Goal: Information Seeking & Learning: Check status

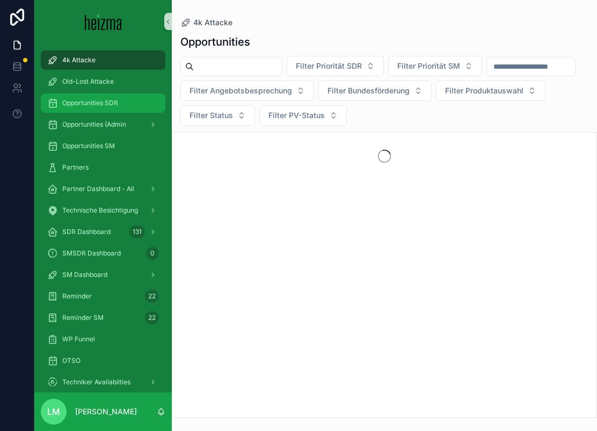
click at [94, 110] on div "Opportunities SDR" at bounding box center [103, 102] width 112 height 17
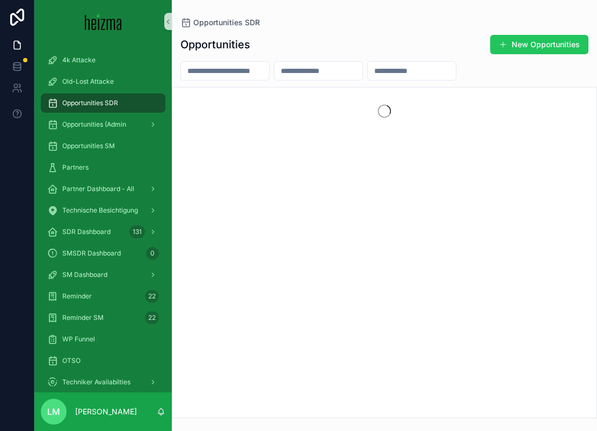
click at [209, 73] on input "scrollable content" at bounding box center [225, 70] width 88 height 15
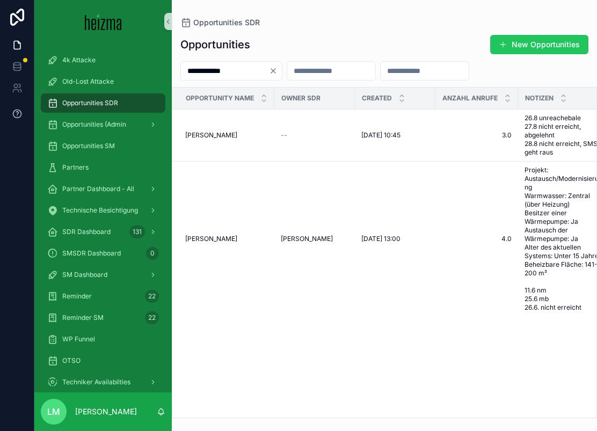
type input "**********"
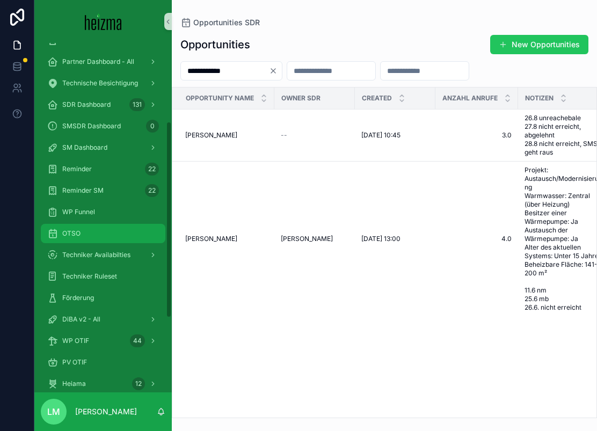
scroll to position [171, 0]
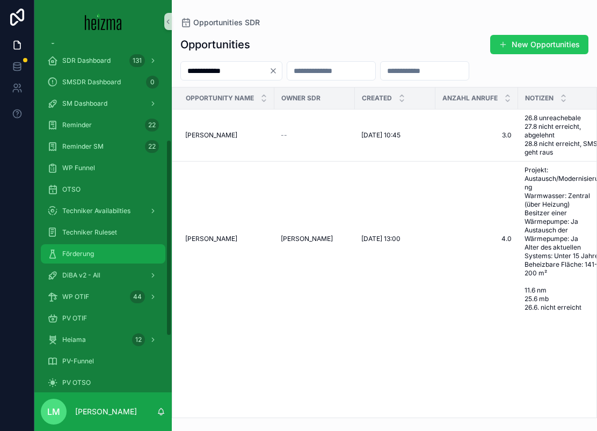
click at [71, 256] on span "Förderung" at bounding box center [78, 253] width 32 height 9
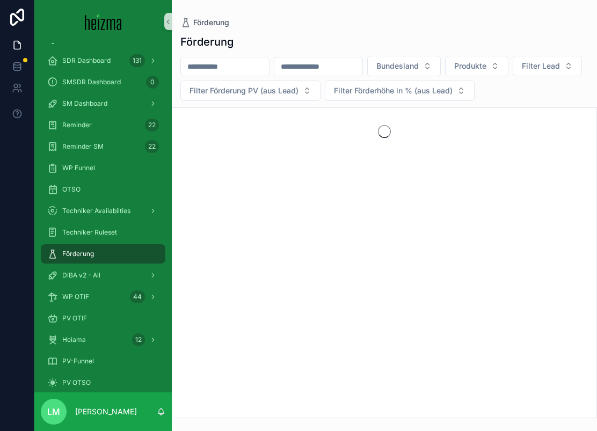
click at [206, 58] on div "scrollable content" at bounding box center [224, 66] width 89 height 19
click at [205, 72] on input "scrollable content" at bounding box center [225, 66] width 88 height 15
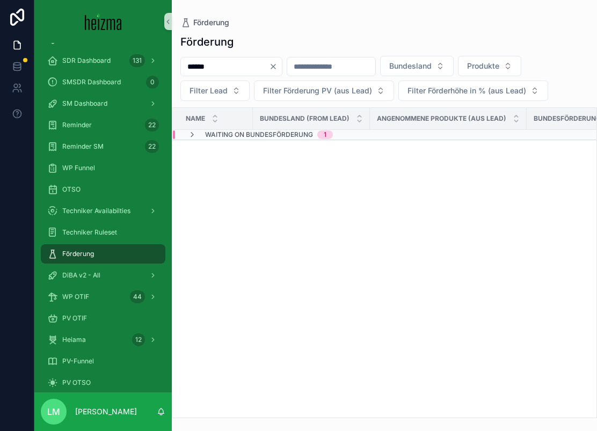
type input "******"
click at [217, 135] on span "Waiting on Bundesförderung" at bounding box center [259, 134] width 108 height 9
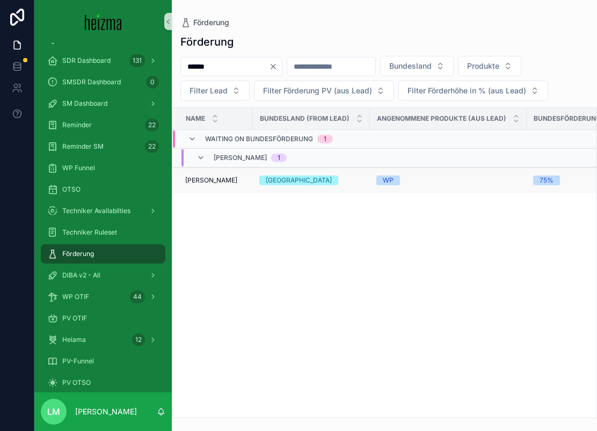
click at [205, 177] on span "[PERSON_NAME]" at bounding box center [211, 180] width 52 height 9
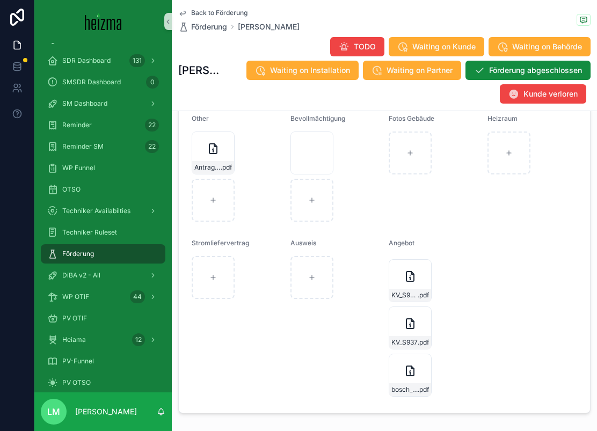
scroll to position [1335, 0]
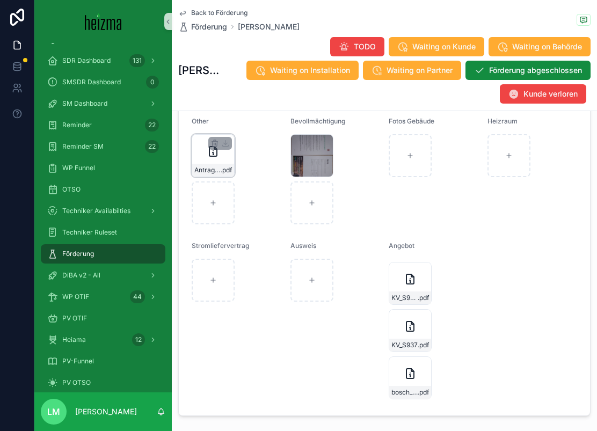
click at [208, 145] on icon "scrollable content" at bounding box center [213, 151] width 13 height 13
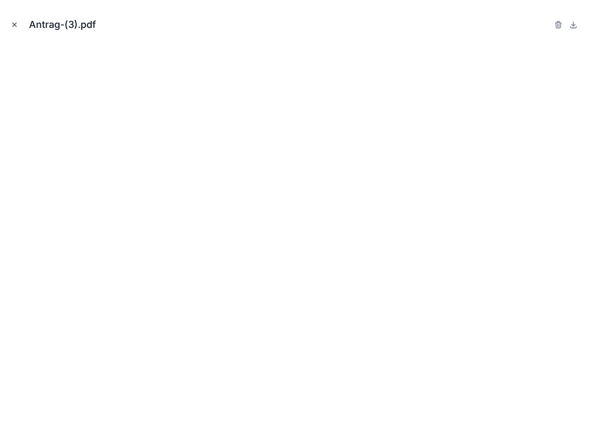
click at [14, 23] on icon "Close modal" at bounding box center [15, 25] width 8 height 8
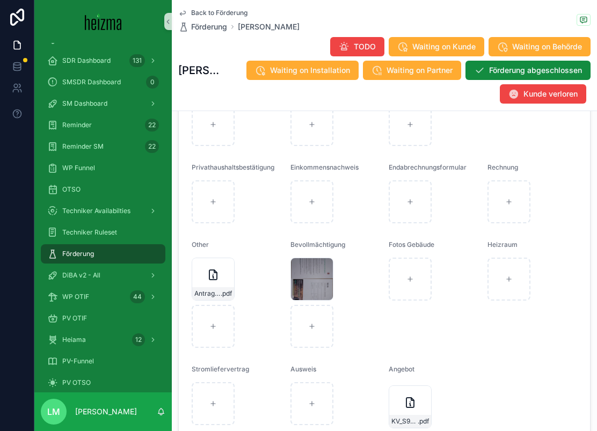
scroll to position [1236, 0]
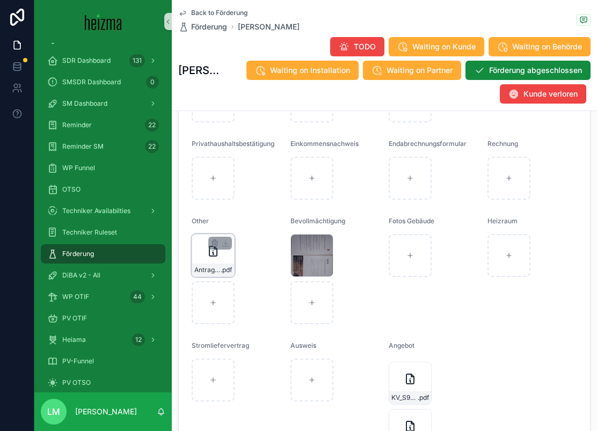
click at [205, 243] on div "Antrag-(3) .pdf" at bounding box center [213, 255] width 43 height 43
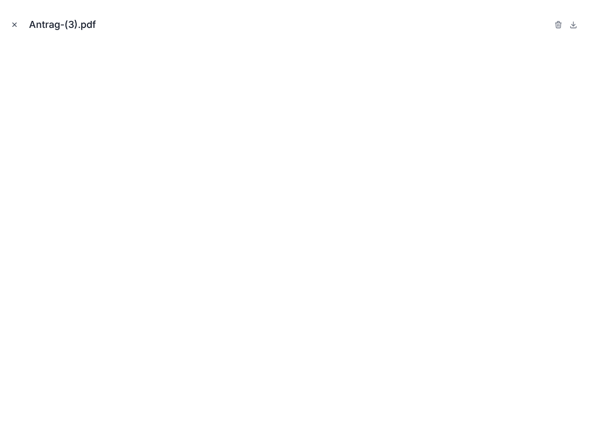
click at [18, 23] on icon "Close modal" at bounding box center [15, 25] width 8 height 8
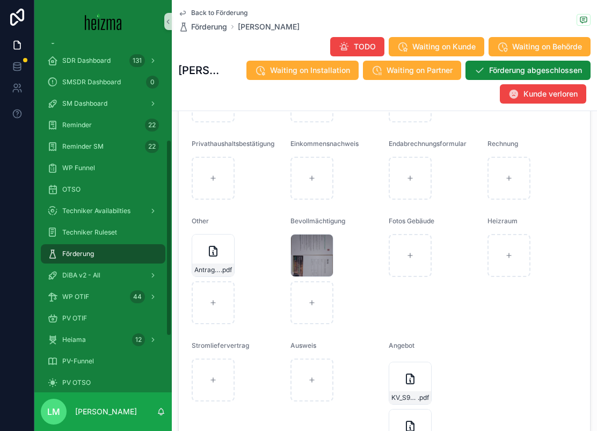
click at [215, 4] on div "Back to Förderung Förderung [PERSON_NAME] [PERSON_NAME] TODO Waiting on Kunde W…" at bounding box center [384, 55] width 412 height 111
click at [215, 12] on span "Back to Förderung" at bounding box center [219, 13] width 56 height 9
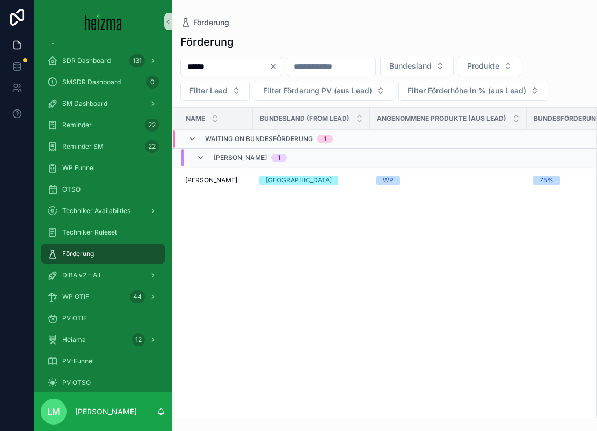
click at [317, 69] on input "scrollable content" at bounding box center [331, 66] width 88 height 15
paste input "********"
type input "********"
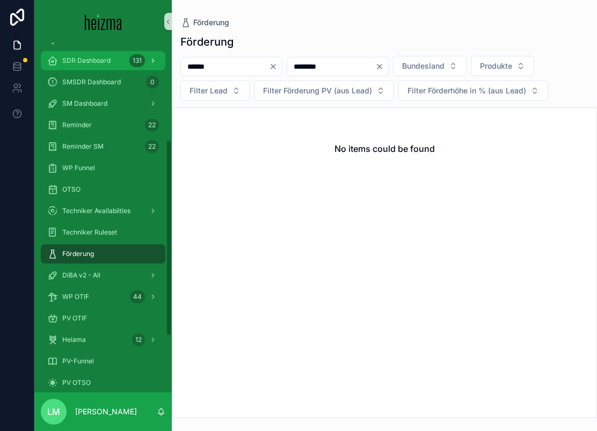
click at [128, 69] on div "SDR Dashboard 131" at bounding box center [103, 60] width 112 height 17
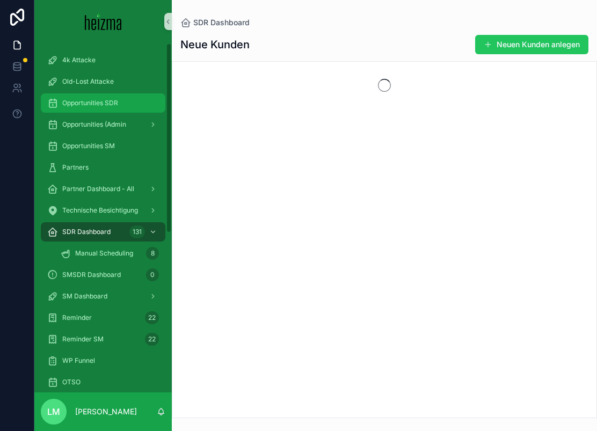
click at [109, 106] on span "Opportunities SDR" at bounding box center [90, 103] width 56 height 9
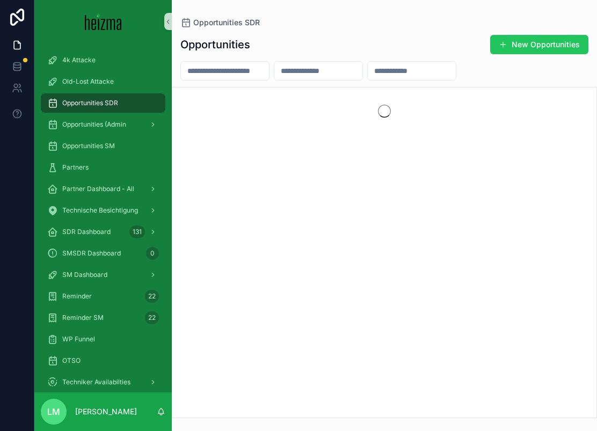
click at [342, 75] on input "scrollable content" at bounding box center [318, 70] width 88 height 15
paste input "********"
type input "********"
click at [369, 70] on icon "Clear" at bounding box center [366, 71] width 4 height 4
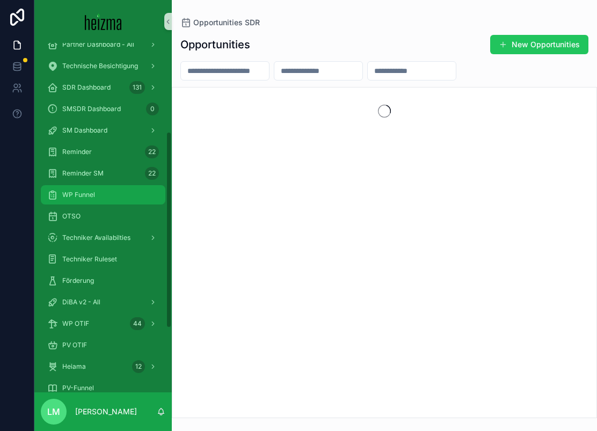
scroll to position [177, 0]
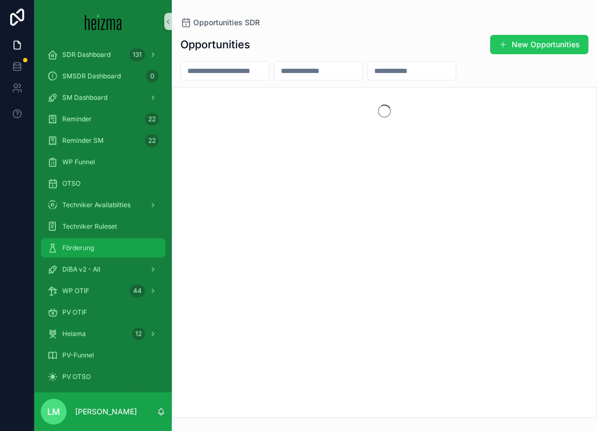
click at [86, 243] on div "Förderung" at bounding box center [103, 247] width 112 height 17
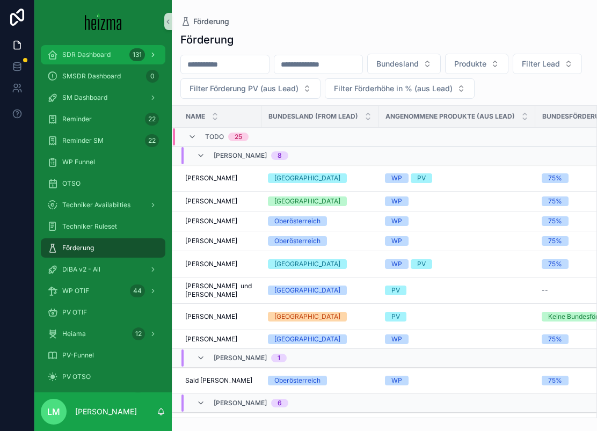
click at [109, 58] on span "SDR Dashboard" at bounding box center [86, 54] width 48 height 9
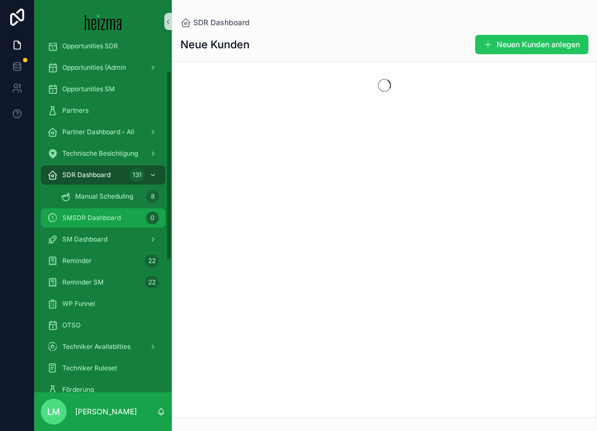
scroll to position [29, 0]
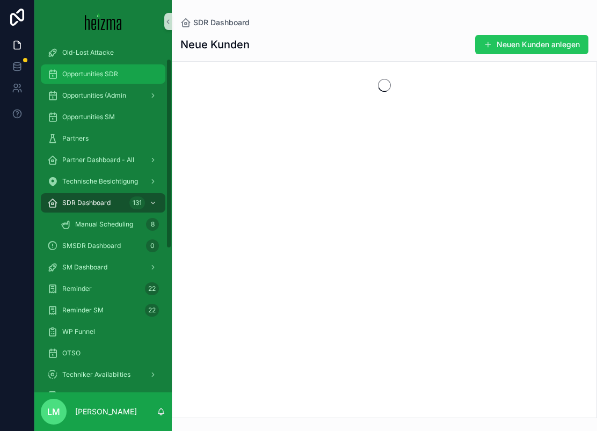
click at [106, 78] on div "Opportunities SDR" at bounding box center [103, 73] width 112 height 17
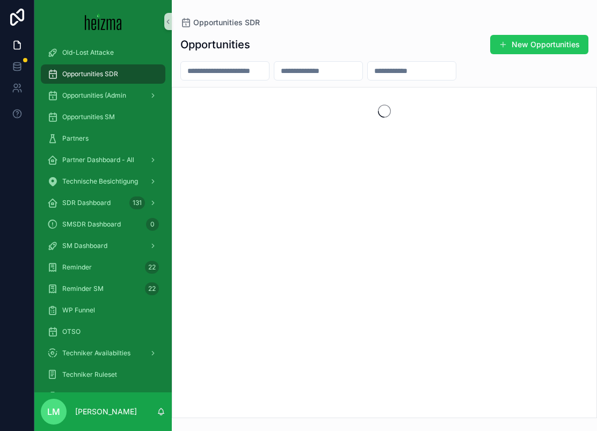
click at [243, 71] on input "scrollable content" at bounding box center [225, 70] width 88 height 15
type input "*"
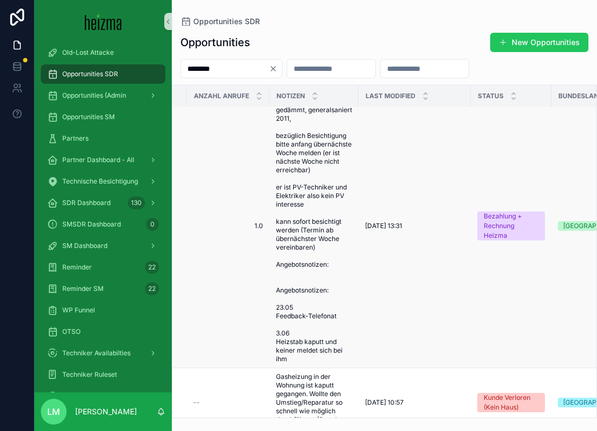
scroll to position [832, 202]
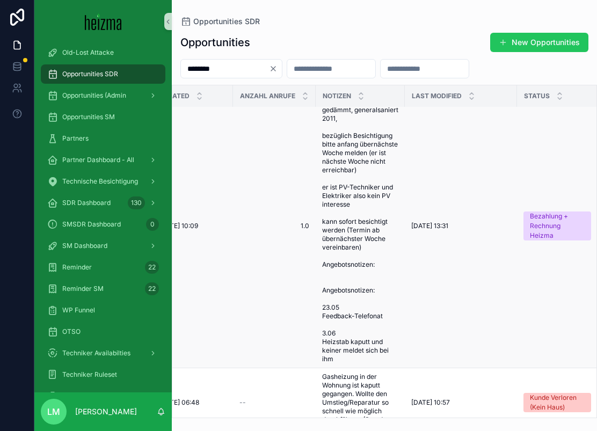
type input "********"
click at [358, 218] on span "Vollwärmeschutz, dreifach Verglast, dach gedämmt, generalsaniert 2011, bezüglic…" at bounding box center [360, 226] width 76 height 275
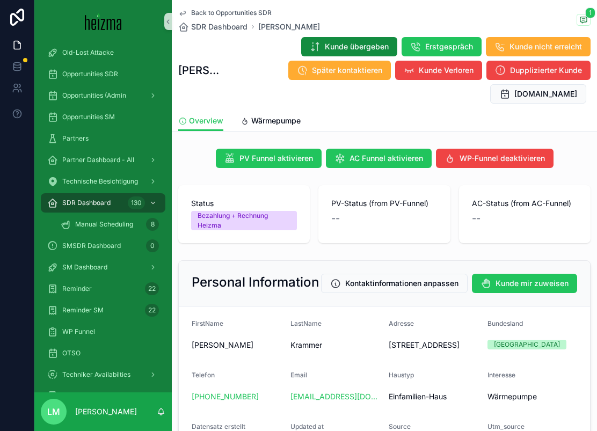
click at [222, 14] on span "Back to Opportunities SDR" at bounding box center [231, 13] width 80 height 9
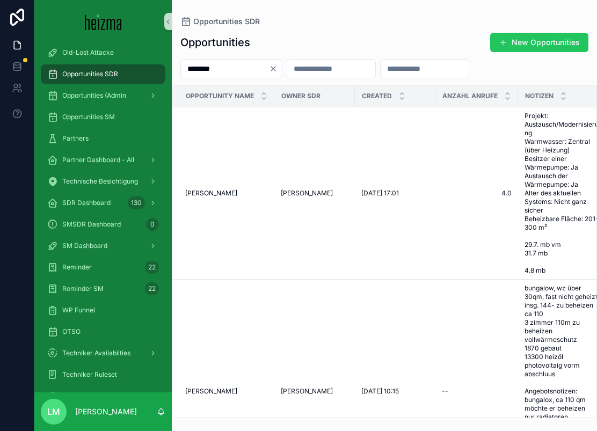
click at [227, 73] on input "********" at bounding box center [225, 68] width 88 height 15
drag, startPoint x: 226, startPoint y: 70, endPoint x: 119, endPoint y: 72, distance: 107.3
click at [119, 72] on div "4k Attacke Old-Lost Attacke Opportunities SDR Opportunities (Admin Opportunitie…" at bounding box center [315, 215] width 562 height 431
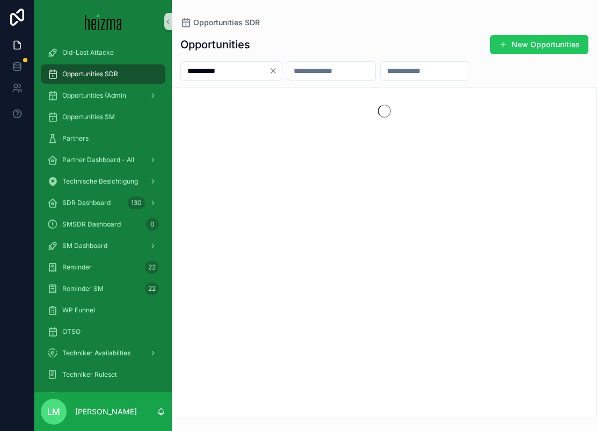
click at [209, 71] on input "**********" at bounding box center [225, 70] width 88 height 15
click at [232, 71] on input "**********" at bounding box center [225, 70] width 88 height 15
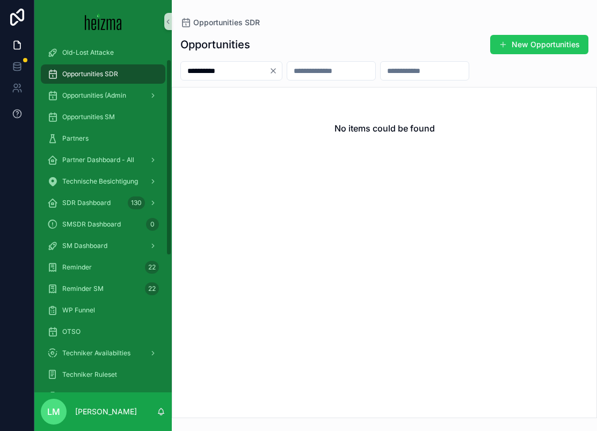
type input "**********"
click at [275, 71] on icon "Clear" at bounding box center [273, 71] width 4 height 4
click at [283, 71] on div "scrollable content" at bounding box center [384, 70] width 425 height 19
click at [236, 34] on div "Opportunities New Opportunities No items could be found" at bounding box center [384, 223] width 425 height 390
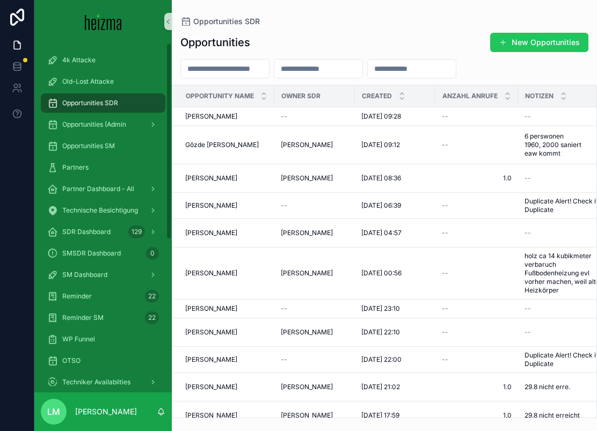
click at [200, 80] on div "Opportunities New Opportunities Opportunity Name Owner SDR Created Anzahl Anruf…" at bounding box center [384, 222] width 425 height 392
click at [204, 75] on input "scrollable content" at bounding box center [225, 68] width 88 height 15
type input "**********"
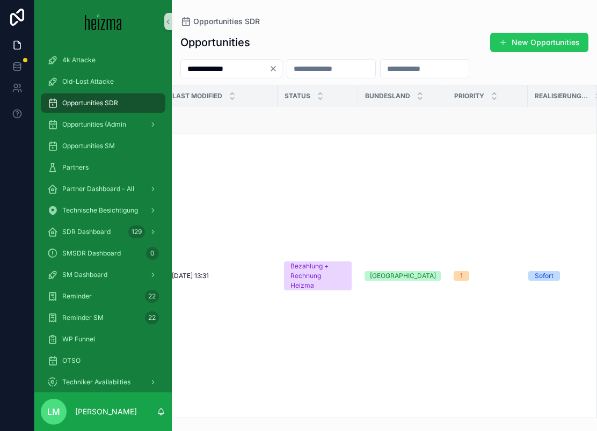
scroll to position [197, 0]
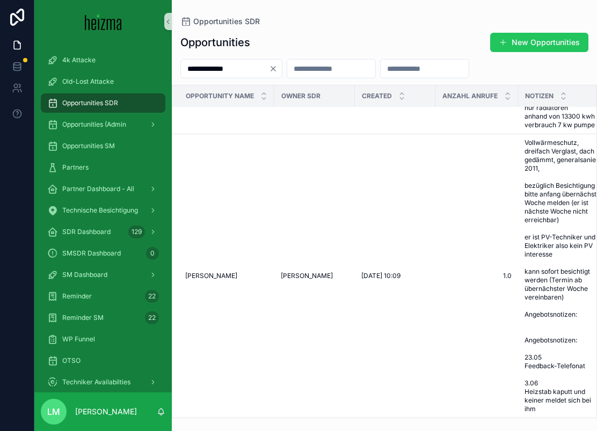
click at [277, 67] on icon "Clear" at bounding box center [273, 68] width 9 height 9
click at [9, 232] on div at bounding box center [17, 215] width 34 height 431
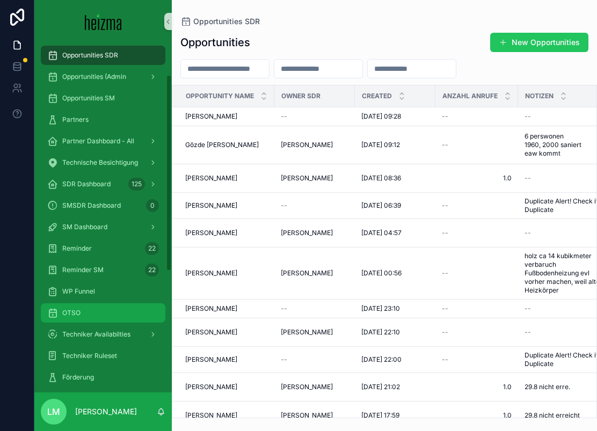
scroll to position [75, 0]
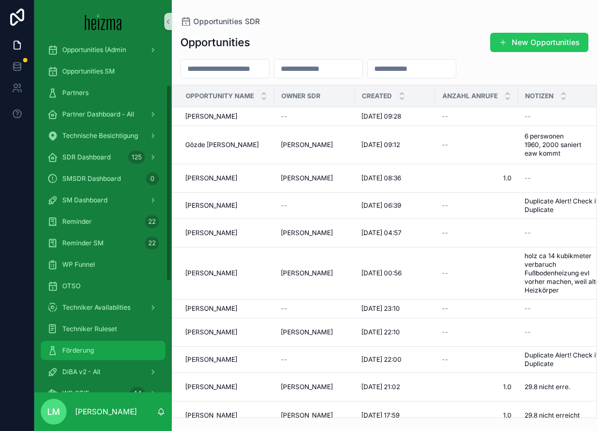
click at [80, 345] on div "Förderung" at bounding box center [103, 350] width 112 height 17
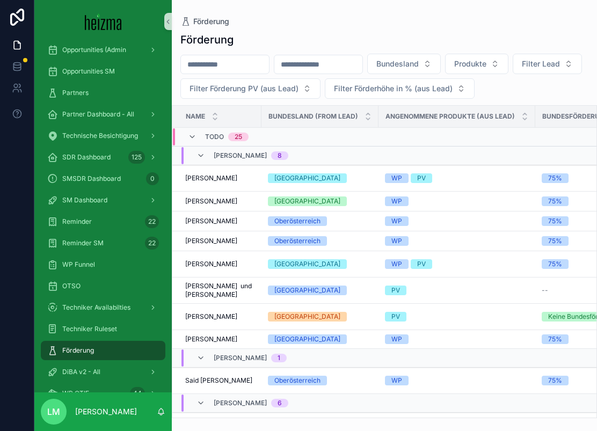
click at [227, 56] on div "scrollable content" at bounding box center [224, 64] width 89 height 19
click at [227, 63] on input "scrollable content" at bounding box center [225, 64] width 88 height 15
type input "********"
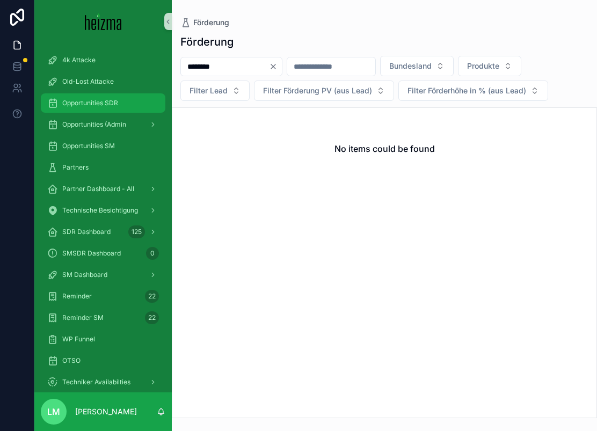
click at [109, 95] on div "Opportunities SDR" at bounding box center [103, 102] width 112 height 17
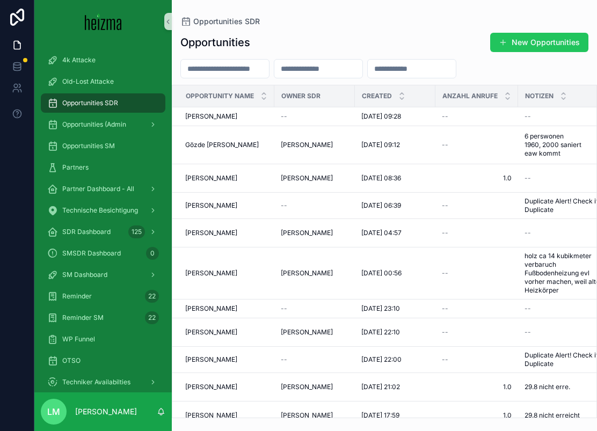
click at [216, 66] on input "scrollable content" at bounding box center [225, 68] width 88 height 15
type input "********"
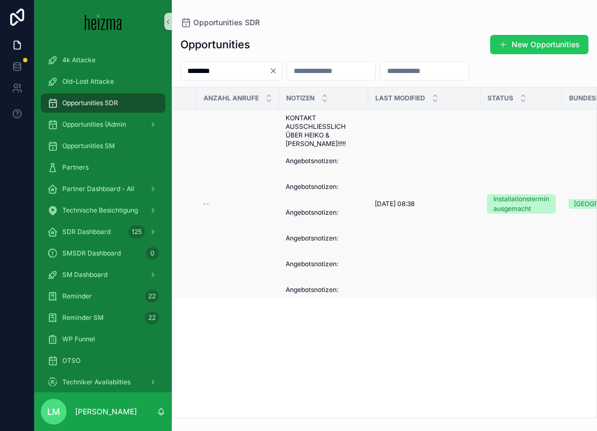
scroll to position [0, 230]
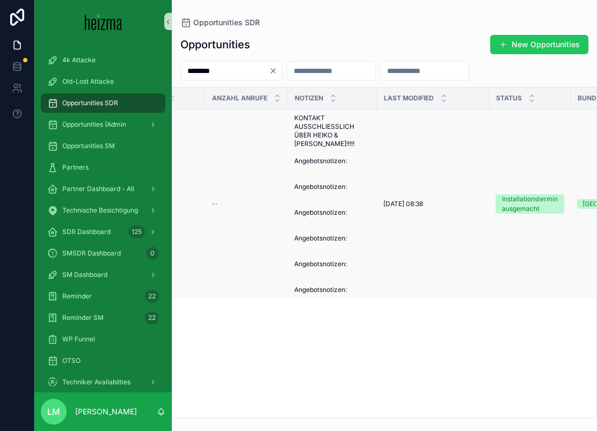
click at [344, 217] on span "KONTAKT AUSSCHLIESSLICH ÜBER HEIKO & [PERSON_NAME]!!!!! Angebotsnotizen: Angebo…" at bounding box center [332, 204] width 76 height 180
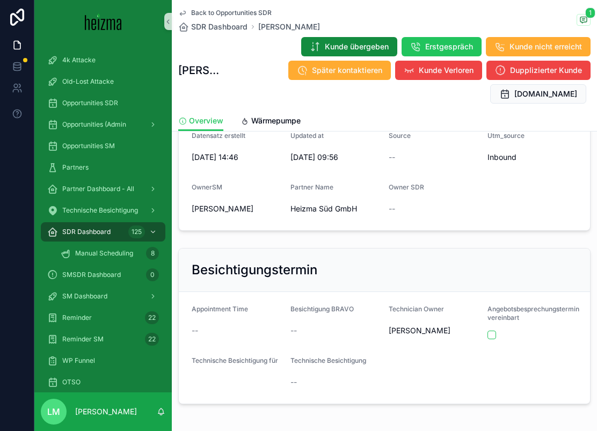
scroll to position [191, 0]
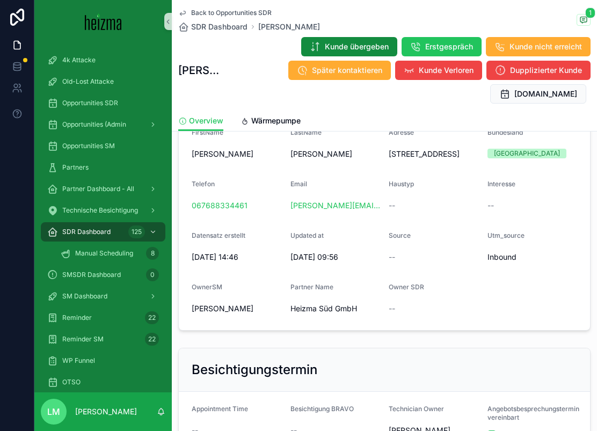
click at [252, 105] on div "Back to Opportunities SDR SDR Dashboard [PERSON_NAME] 1 [PERSON_NAME] Kunde übe…" at bounding box center [384, 55] width 412 height 111
click at [254, 113] on link "Wärmepumpe" at bounding box center [270, 121] width 60 height 21
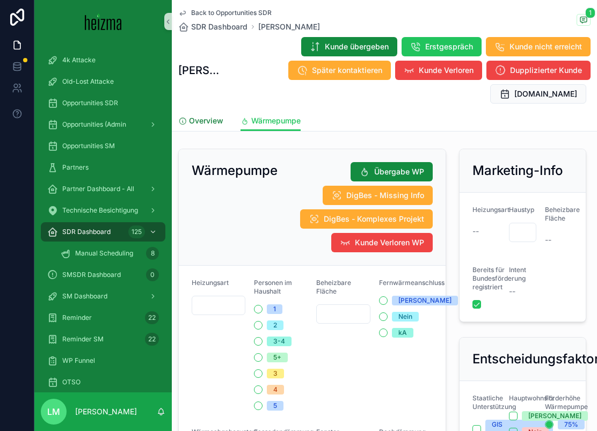
click at [214, 124] on span "Overview" at bounding box center [206, 120] width 34 height 11
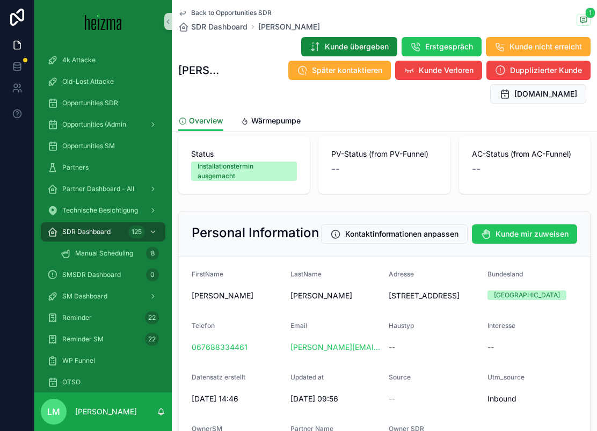
scroll to position [62, 0]
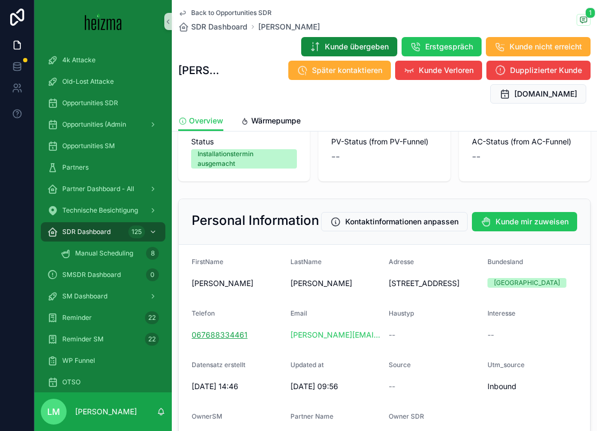
click at [226, 340] on link "067688334461" at bounding box center [220, 334] width 56 height 11
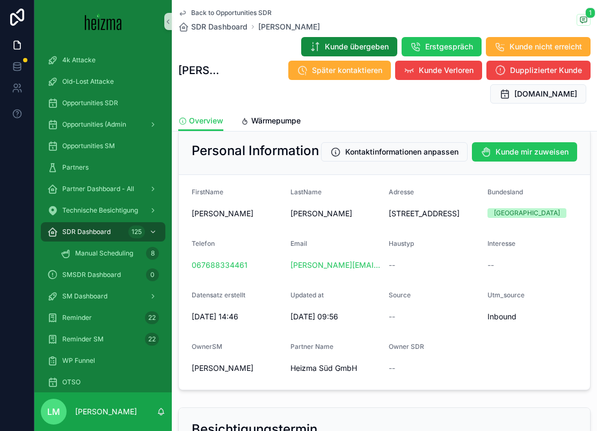
scroll to position [162, 0]
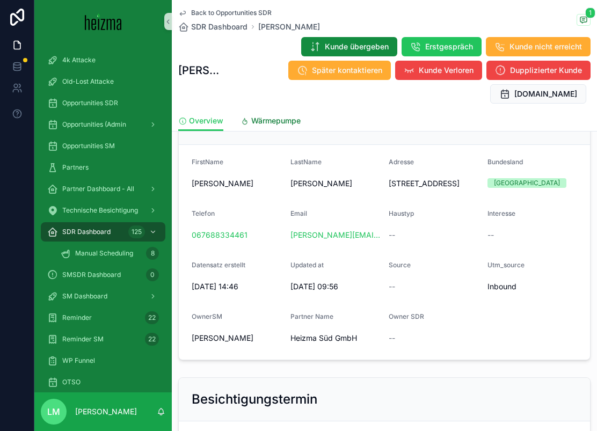
click at [272, 125] on span "Wärmepumpe" at bounding box center [275, 120] width 49 height 11
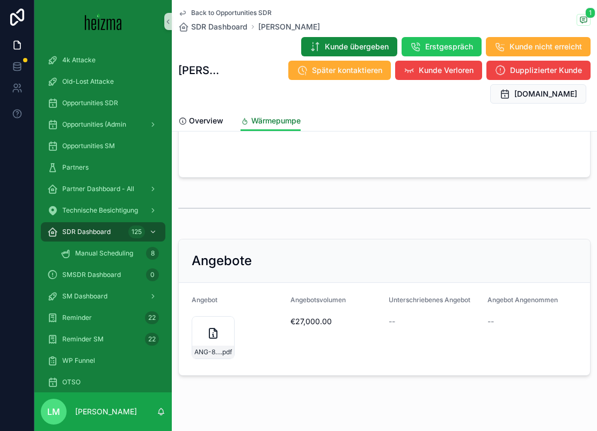
scroll to position [1593, 0]
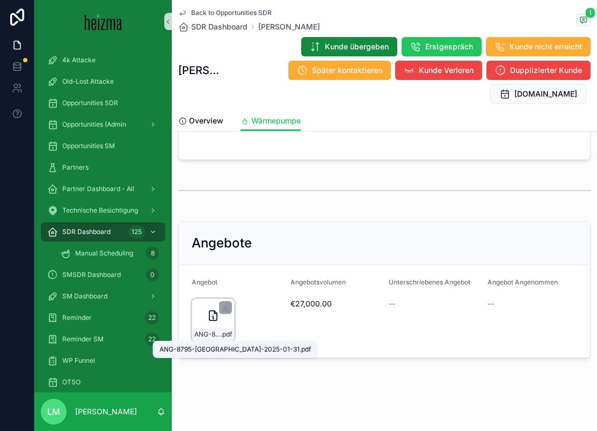
click at [216, 335] on span "ANG-8795-[GEOGRAPHIC_DATA]-2025-01-31" at bounding box center [207, 334] width 26 height 9
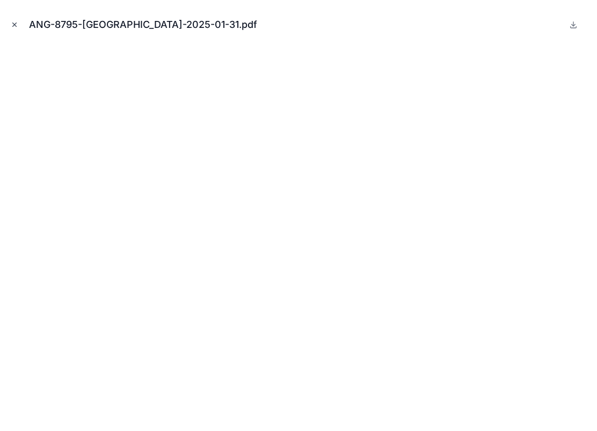
click at [13, 26] on icon "Close modal" at bounding box center [15, 25] width 8 height 8
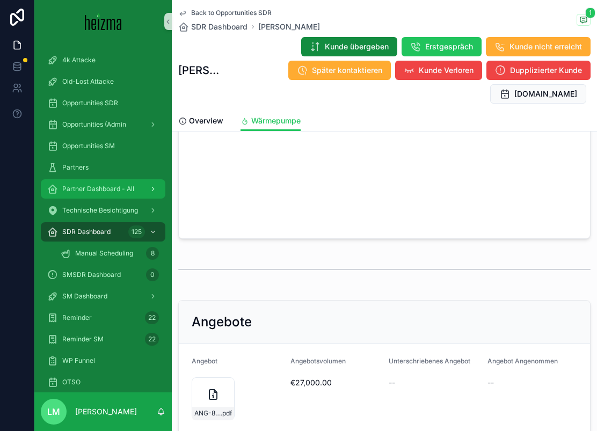
scroll to position [1593, 0]
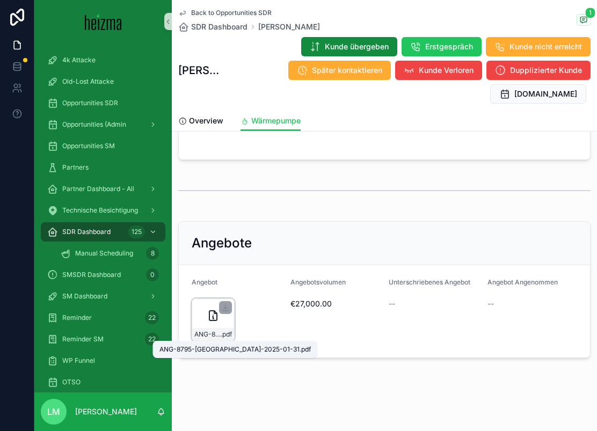
click at [207, 331] on span "ANG-8795-[GEOGRAPHIC_DATA]-2025-01-31" at bounding box center [207, 334] width 26 height 9
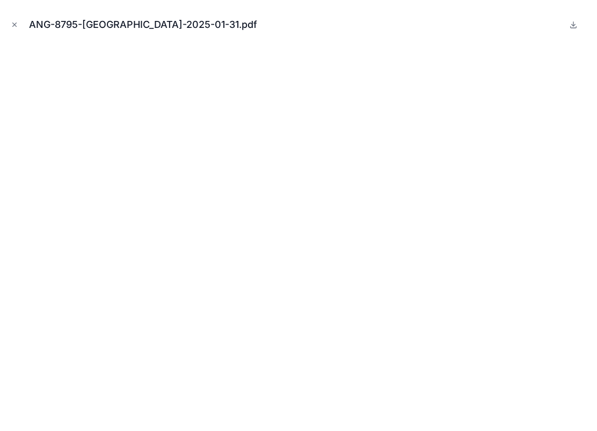
click at [13, 18] on div "ANG-8795-[GEOGRAPHIC_DATA]-2025-01-31.pdf" at bounding box center [298, 25] width 579 height 32
click at [13, 20] on button "Close modal" at bounding box center [15, 25] width 12 height 12
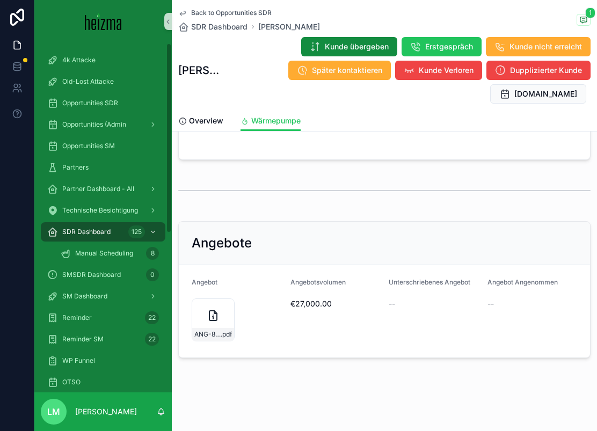
click at [228, 190] on hr "scrollable content" at bounding box center [384, 190] width 412 height 1
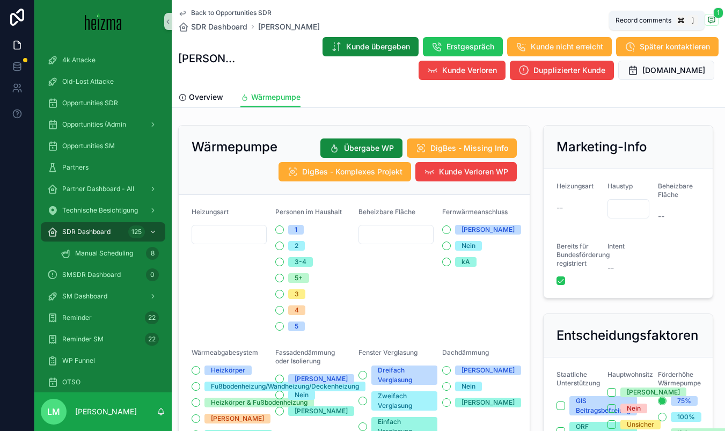
click at [596, 19] on span "scrollable content" at bounding box center [711, 20] width 14 height 12
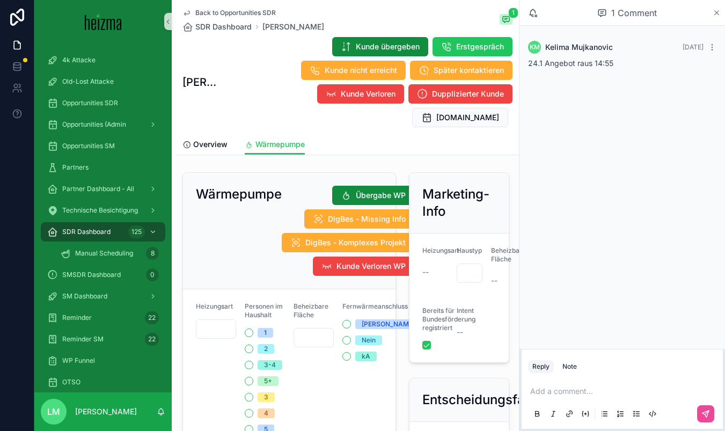
click at [596, 12] on icon "scrollable content" at bounding box center [717, 13] width 4 height 4
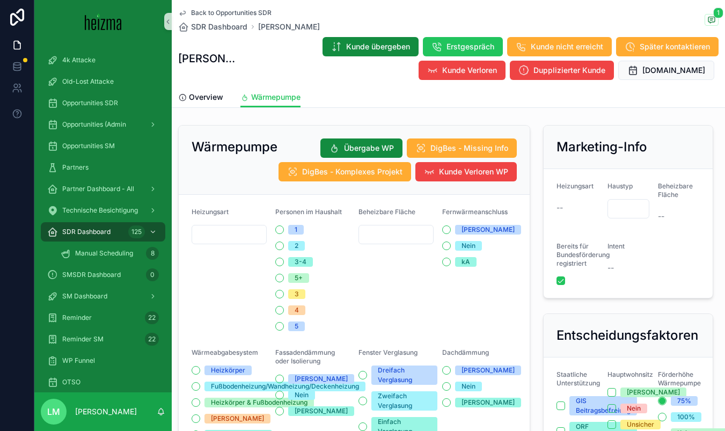
click at [596, 13] on div "Back to Opportunities SDR SDR Dashboard [PERSON_NAME] 1" at bounding box center [448, 21] width 540 height 24
click at [596, 16] on icon "scrollable content" at bounding box center [711, 20] width 9 height 9
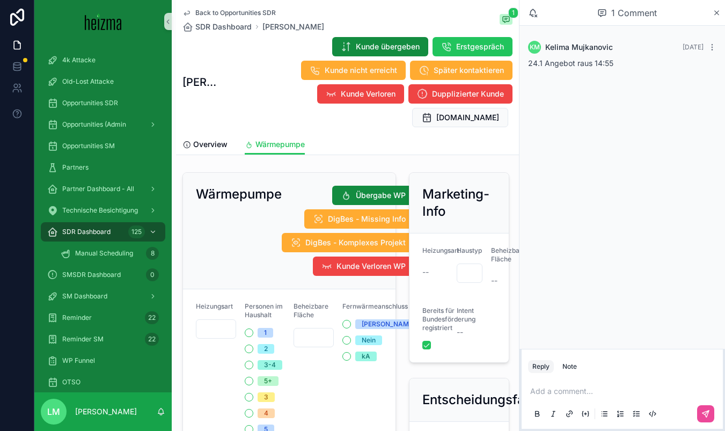
click at [596, 17] on div "1 Comment" at bounding box center [621, 13] width 205 height 26
click at [596, 8] on div "1 Comment" at bounding box center [627, 13] width 171 height 18
click at [596, 10] on icon "scrollable content" at bounding box center [717, 13] width 8 height 9
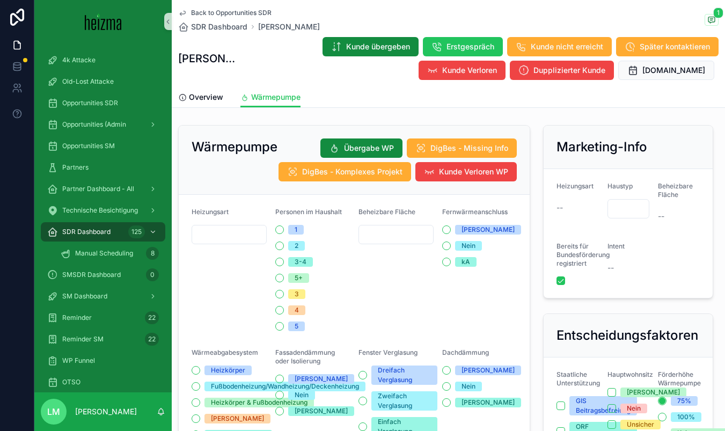
click at [225, 101] on div "Overview Wärmepumpe" at bounding box center [448, 97] width 540 height 20
click at [215, 98] on span "Overview" at bounding box center [206, 97] width 34 height 11
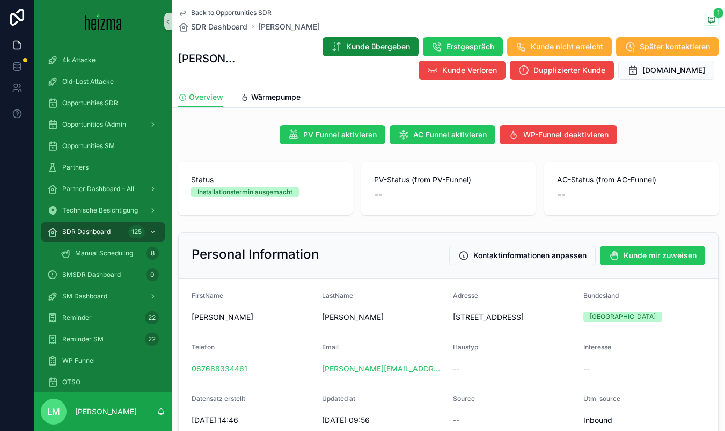
click at [241, 4] on div "Back to Opportunities SDR SDR Dashboard [PERSON_NAME] 1 [PERSON_NAME] Kunde übe…" at bounding box center [448, 43] width 540 height 87
click at [241, 10] on span "Back to Opportunities SDR" at bounding box center [231, 13] width 80 height 9
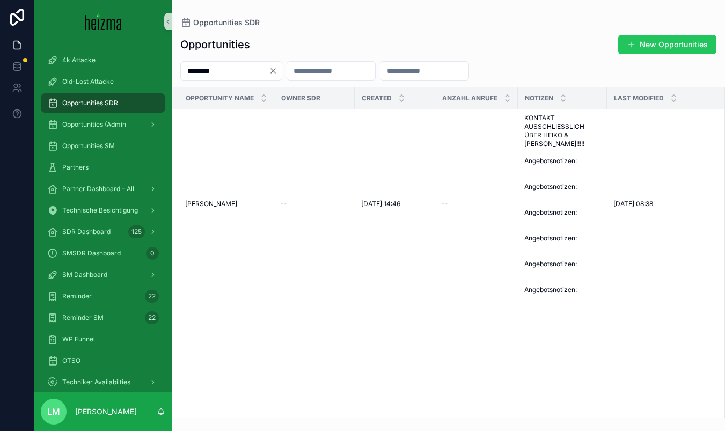
click at [277, 69] on icon "Clear" at bounding box center [273, 71] width 9 height 9
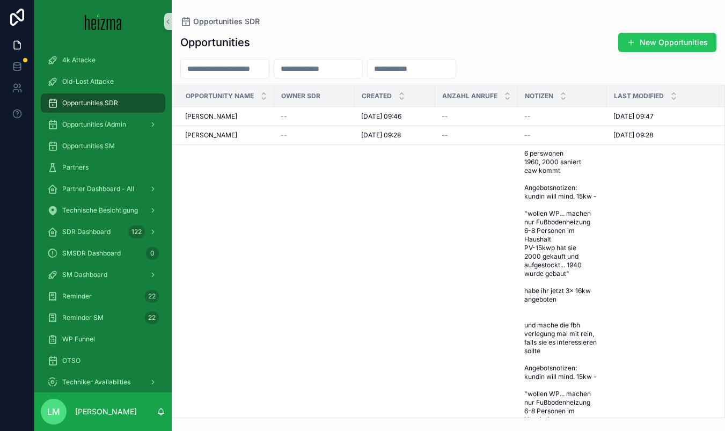
click at [236, 72] on input "scrollable content" at bounding box center [225, 68] width 88 height 15
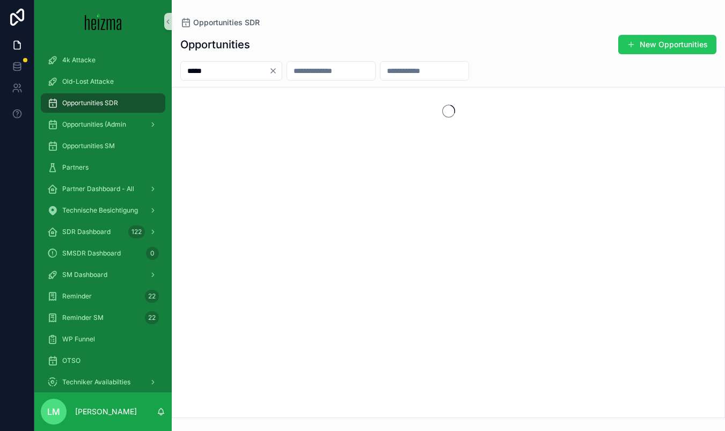
type input "*****"
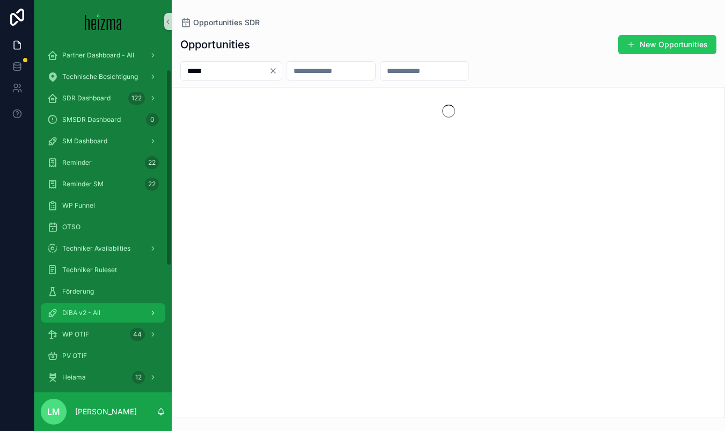
scroll to position [149, 0]
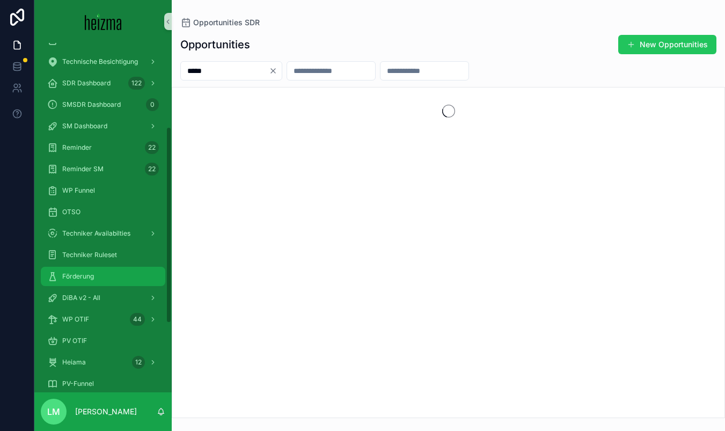
click at [75, 274] on span "Förderung" at bounding box center [78, 276] width 32 height 9
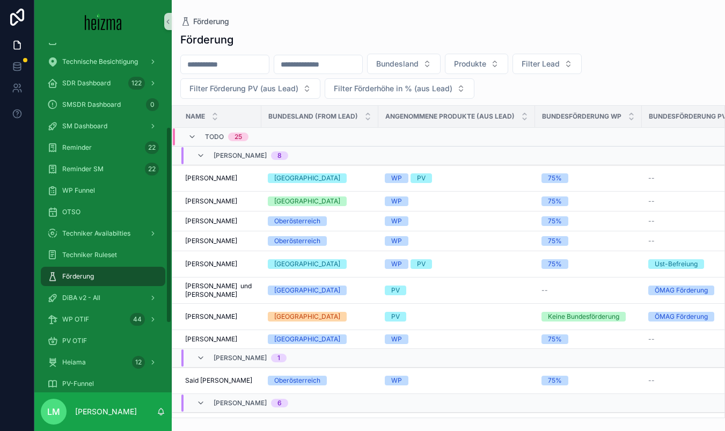
click at [227, 68] on input "scrollable content" at bounding box center [225, 64] width 88 height 15
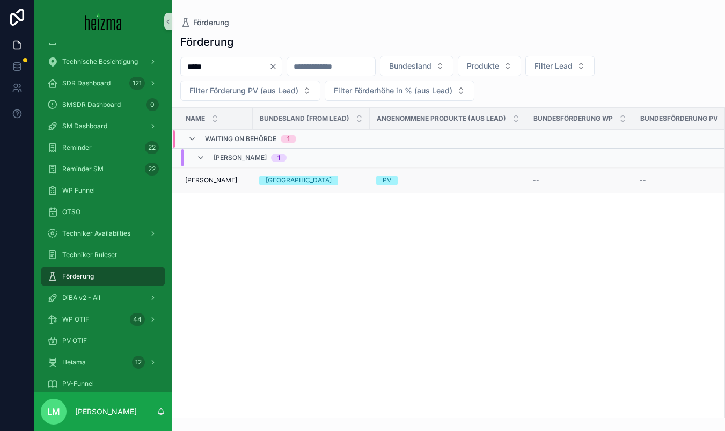
type input "*****"
click at [217, 178] on span "[PERSON_NAME]" at bounding box center [211, 180] width 52 height 9
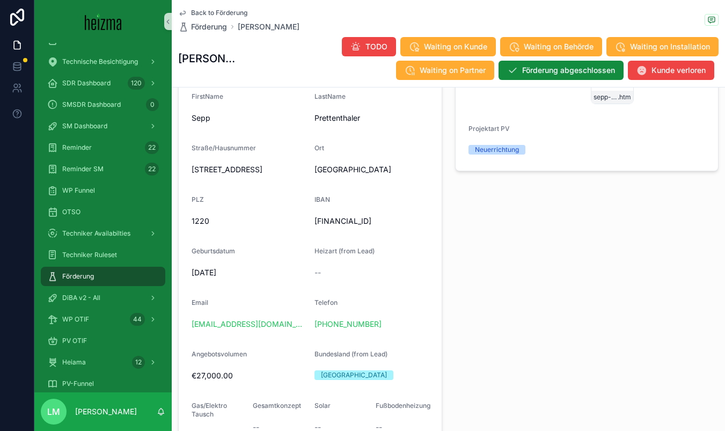
scroll to position [1276, 0]
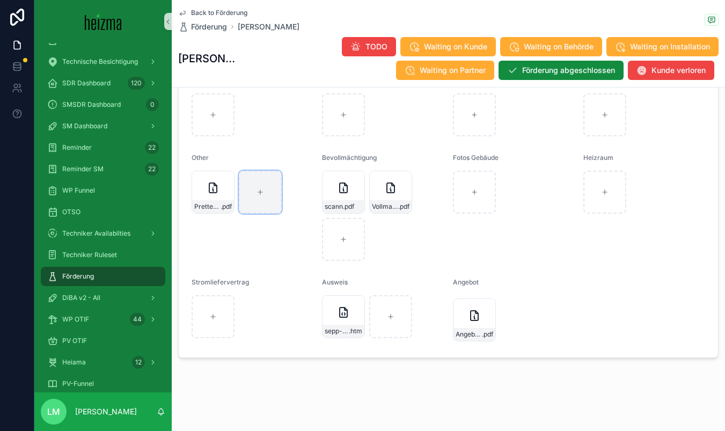
click at [265, 204] on div "scrollable content" at bounding box center [260, 192] width 43 height 43
type input "**********"
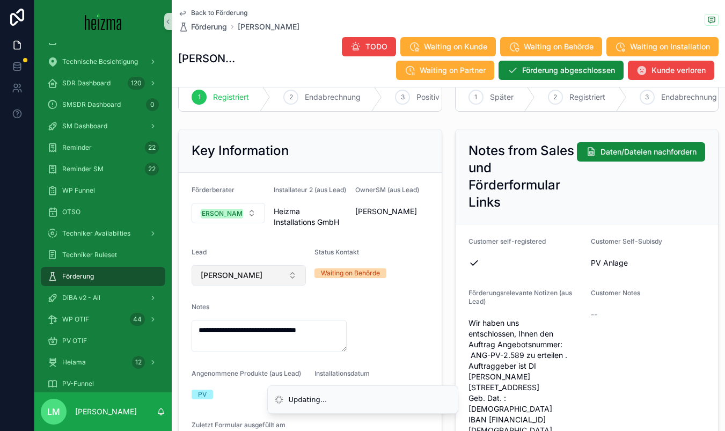
scroll to position [62, 0]
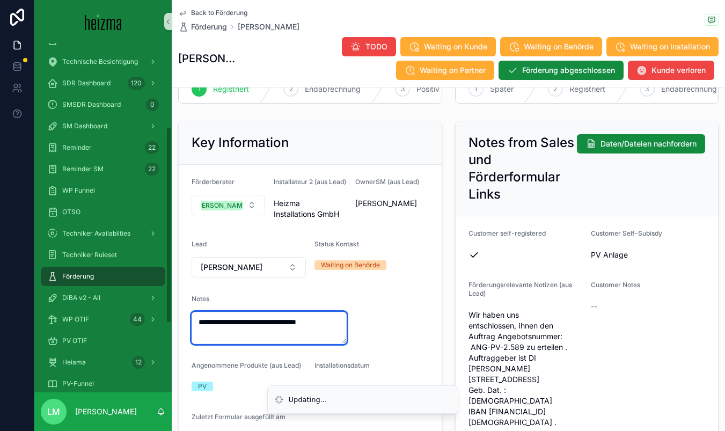
click at [231, 340] on textarea "**********" at bounding box center [269, 328] width 155 height 32
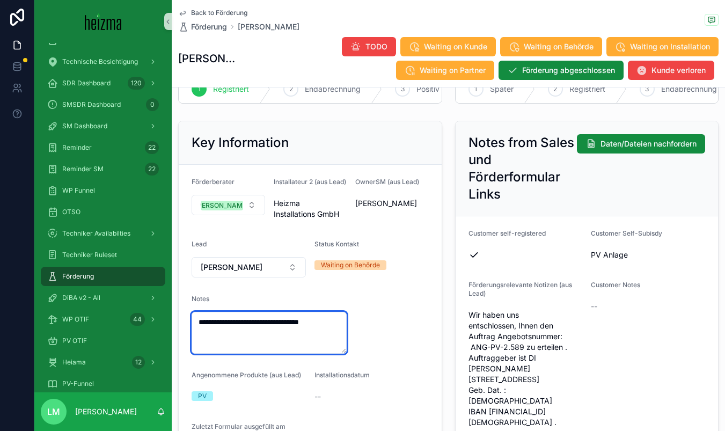
paste textarea "**********"
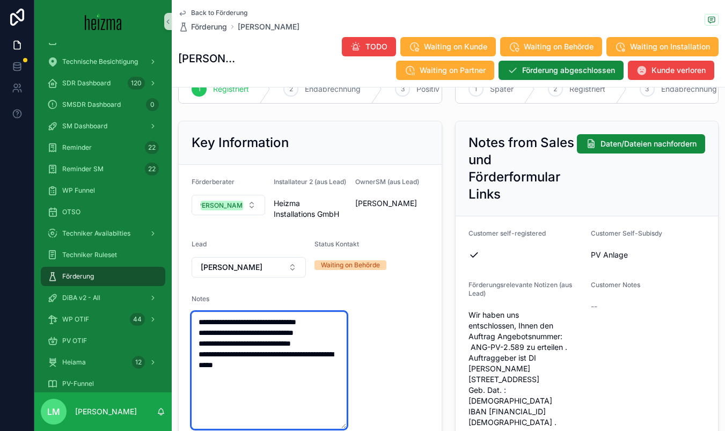
scroll to position [0, 0]
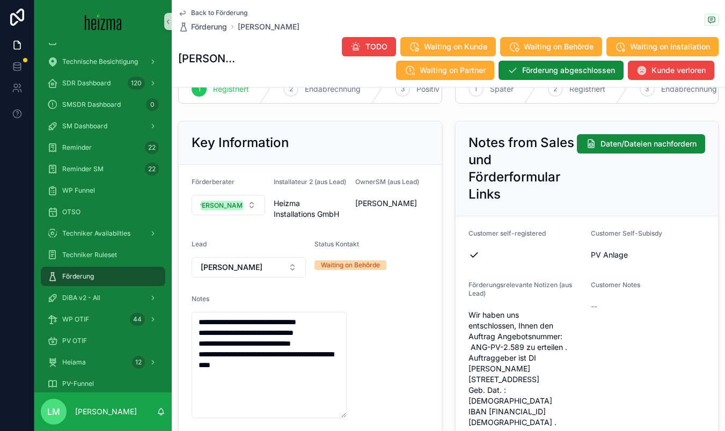
click at [423, 344] on form "**********" at bounding box center [310, 349] width 263 height 369
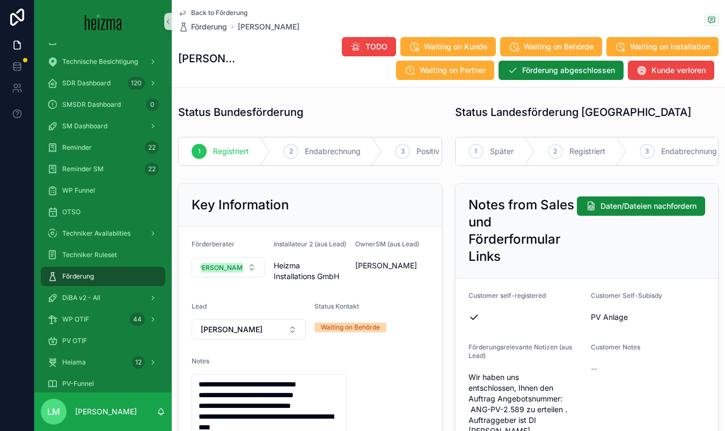
type textarea "**********"
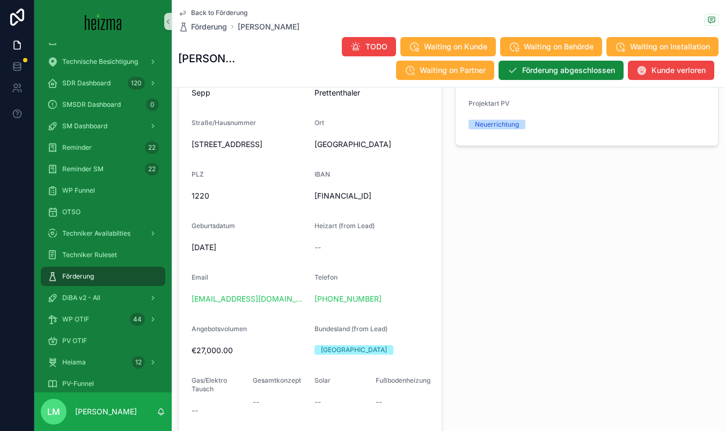
scroll to position [711, 0]
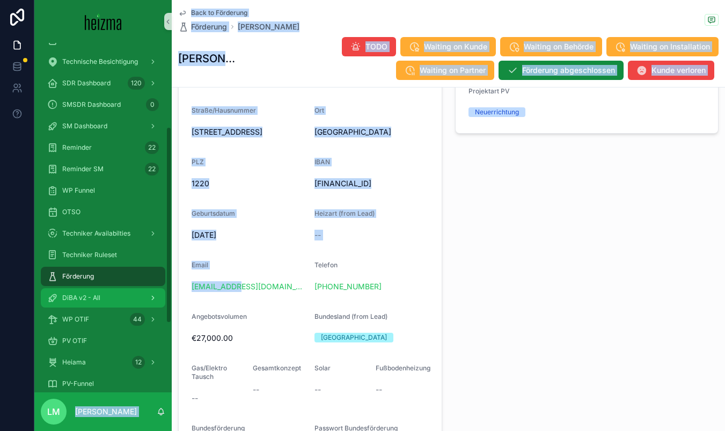
drag, startPoint x: 247, startPoint y: 300, endPoint x: 165, endPoint y: 298, distance: 82.6
click at [165, 298] on div "4k Attacke Old-Lost Attacke Opportunities SDR Opportunities (Admin Opportunitie…" at bounding box center [379, 215] width 691 height 431
click at [272, 292] on div "[EMAIL_ADDRESS][DOMAIN_NAME]" at bounding box center [249, 286] width 114 height 11
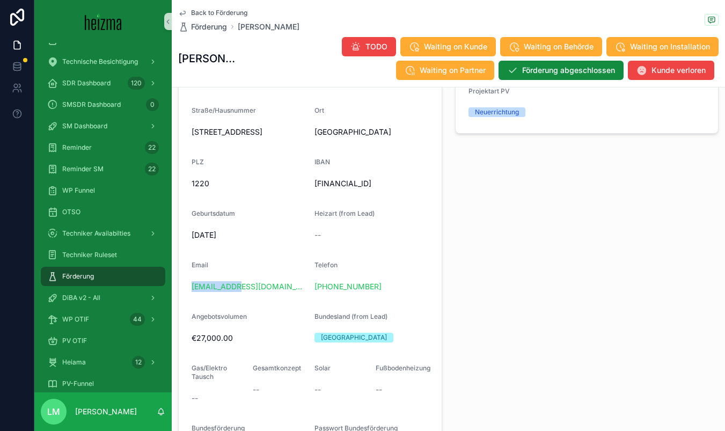
drag, startPoint x: 261, startPoint y: 297, endPoint x: 190, endPoint y: 297, distance: 70.8
click at [190, 297] on form "Name [PERSON_NAME] FirstName Sepp LastName [GEOGRAPHIC_DATA]/Hausnummer [STREET…" at bounding box center [310, 238] width 263 height 496
copy link "[EMAIL_ADDRESS][DOMAIN_NAME]"
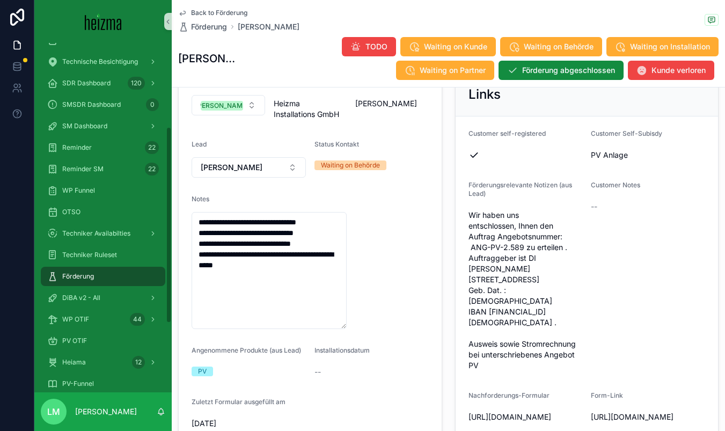
scroll to position [150, 0]
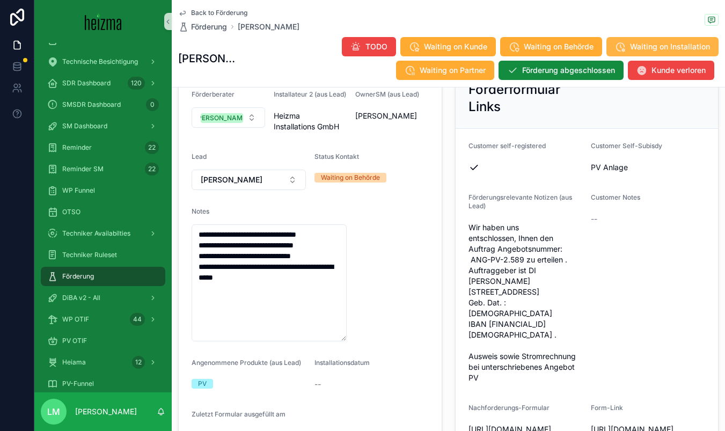
click at [596, 48] on span "Waiting on Installation" at bounding box center [670, 46] width 80 height 11
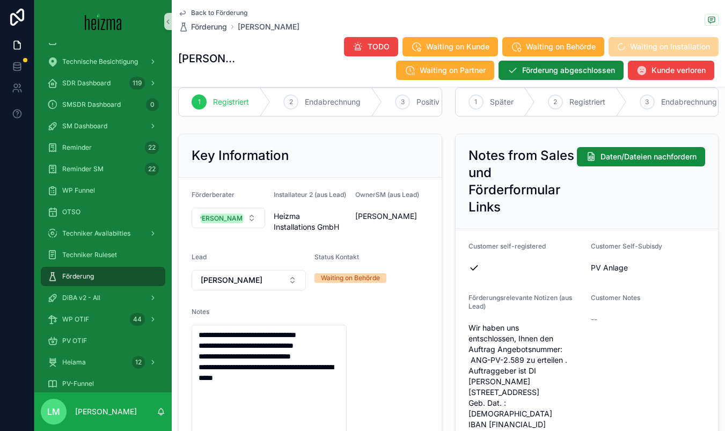
scroll to position [0, 0]
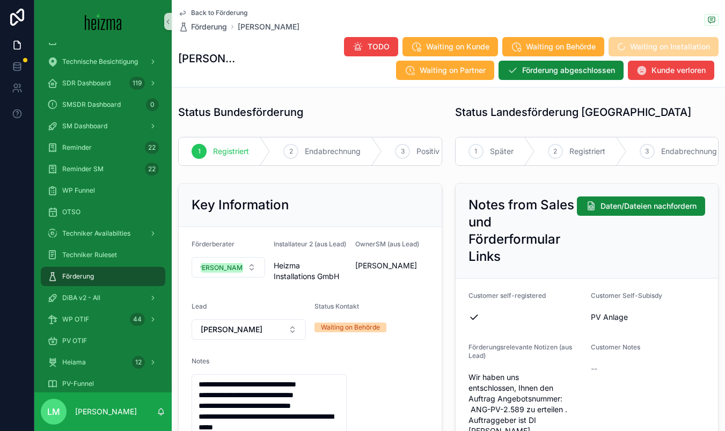
click at [224, 14] on span "Back to Förderung" at bounding box center [219, 13] width 56 height 9
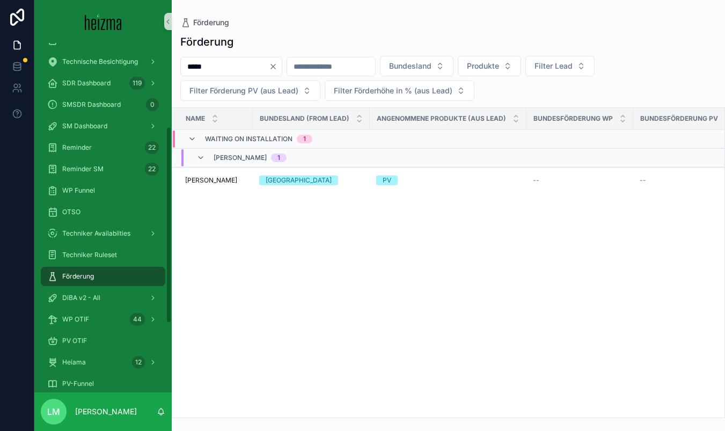
click at [277, 67] on icon "Clear" at bounding box center [273, 66] width 9 height 9
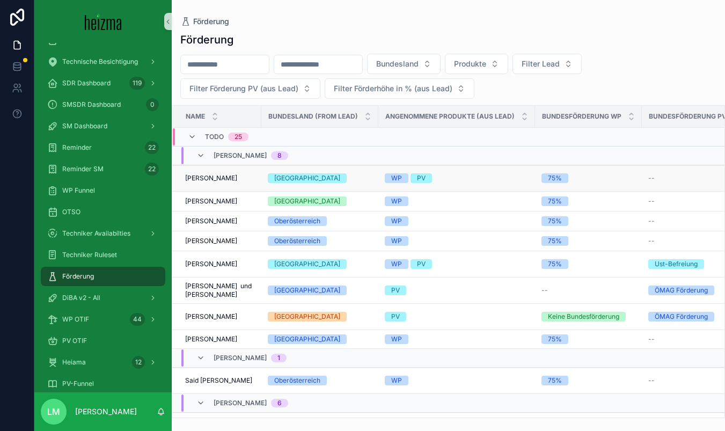
click at [219, 180] on span "[PERSON_NAME]" at bounding box center [211, 178] width 52 height 9
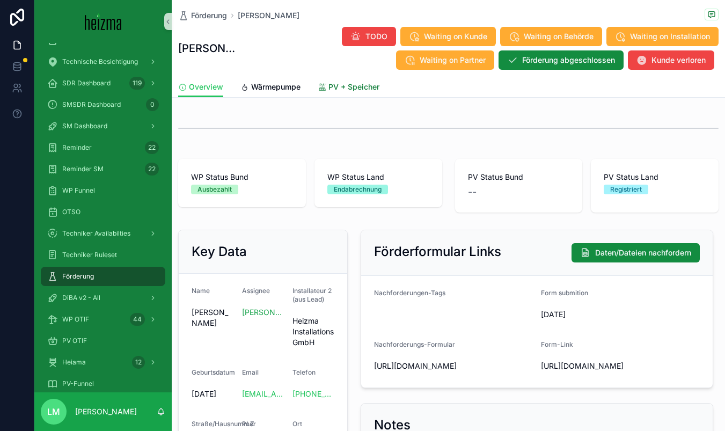
click at [335, 89] on span "PV + Speicher" at bounding box center [353, 87] width 51 height 11
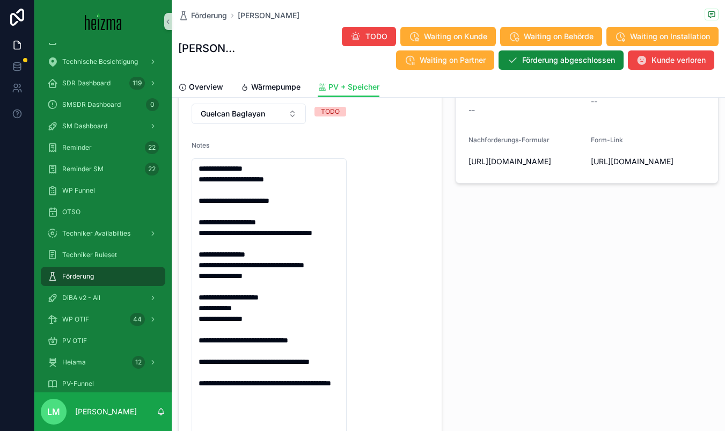
scroll to position [224, 0]
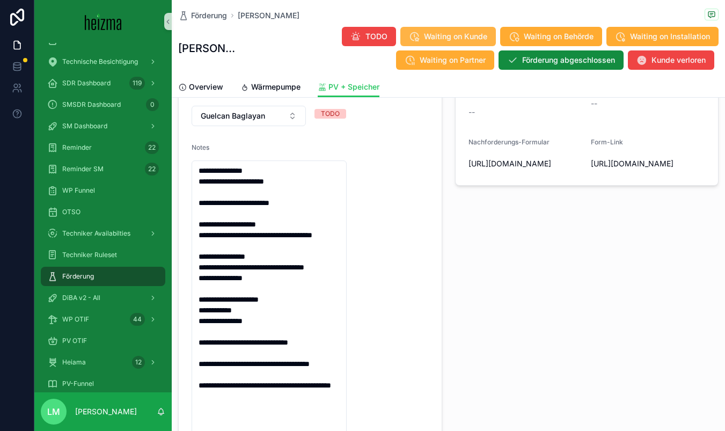
click at [456, 43] on button "Waiting on Kunde" at bounding box center [448, 36] width 96 height 19
click at [209, 19] on span "Förderung" at bounding box center [209, 15] width 36 height 11
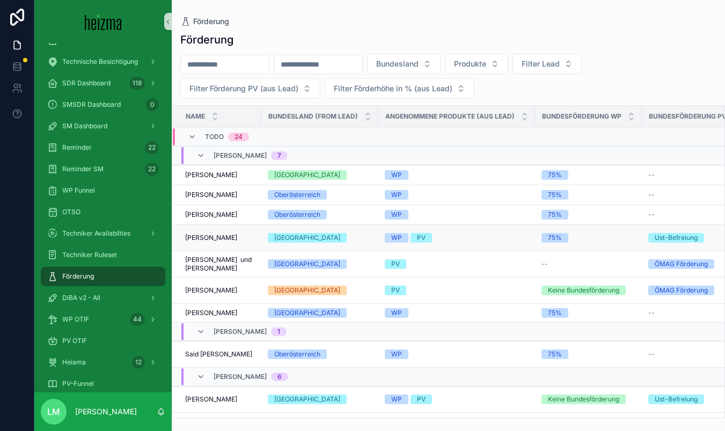
click at [221, 237] on span "[PERSON_NAME]" at bounding box center [211, 237] width 52 height 9
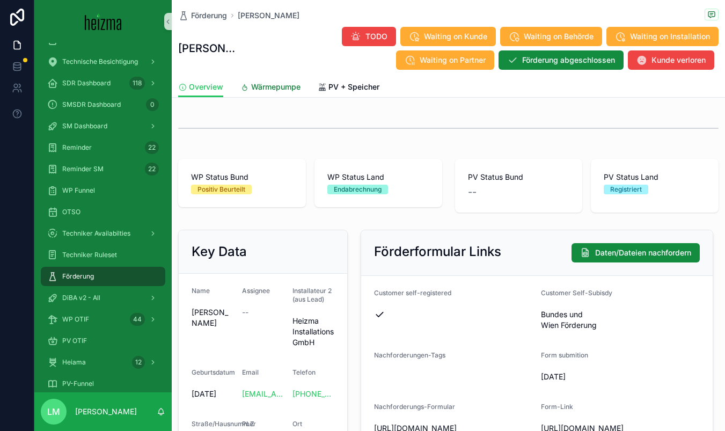
click at [300, 92] on link "Wärmepumpe" at bounding box center [270, 87] width 60 height 21
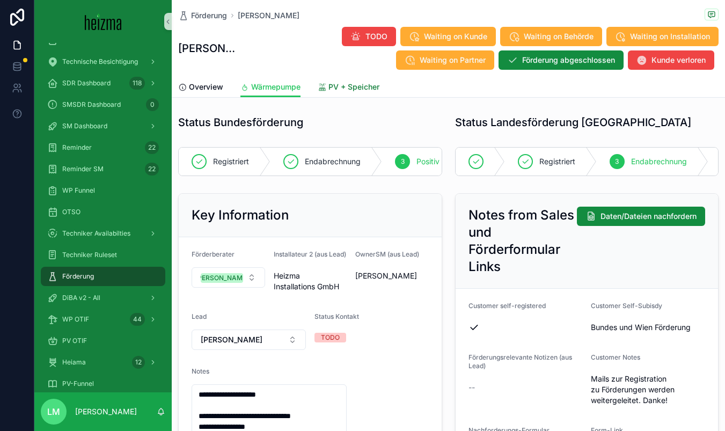
click at [336, 93] on link "PV + Speicher" at bounding box center [349, 87] width 62 height 21
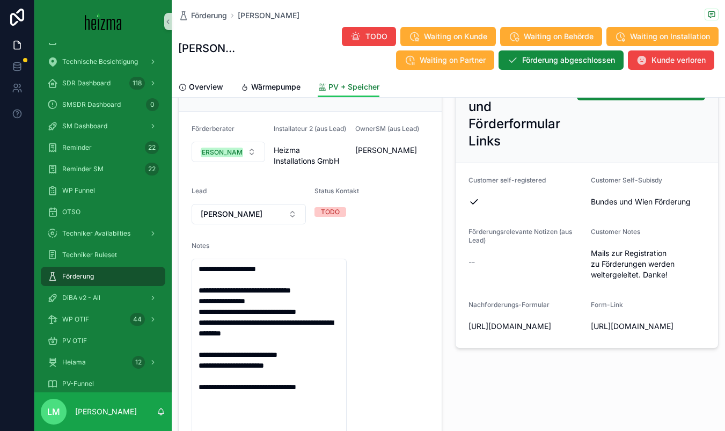
scroll to position [133, 0]
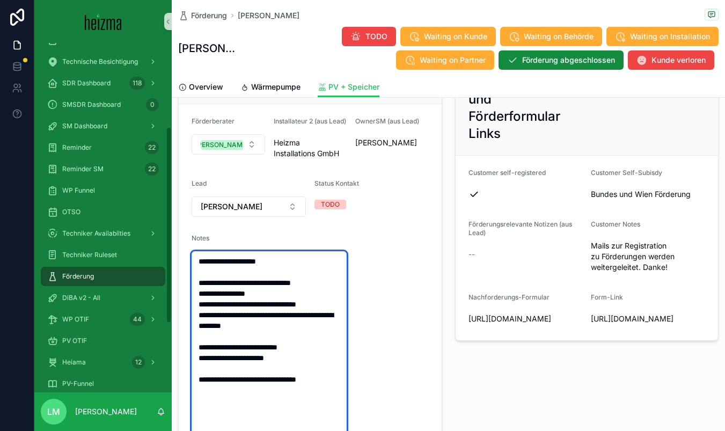
click at [310, 270] on textarea "**********" at bounding box center [269, 358] width 155 height 214
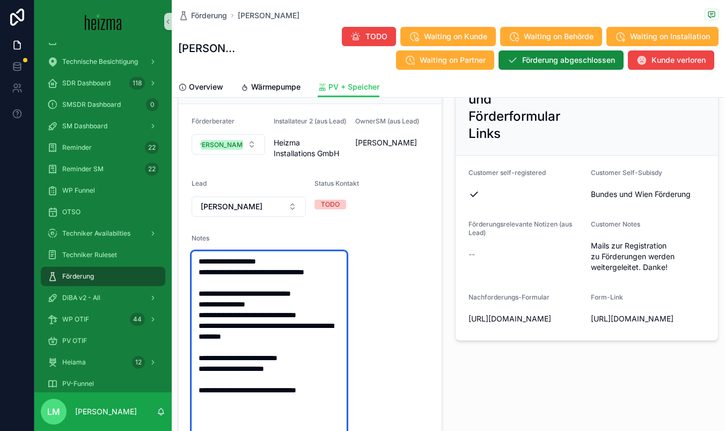
type textarea "**********"
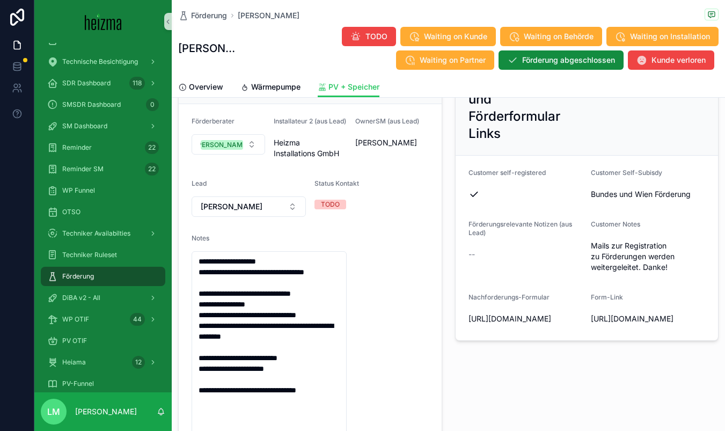
click at [452, 256] on div "Notes from Sales und Förderformular Links Daten/Dateien nachfordern Customer se…" at bounding box center [587, 331] width 277 height 551
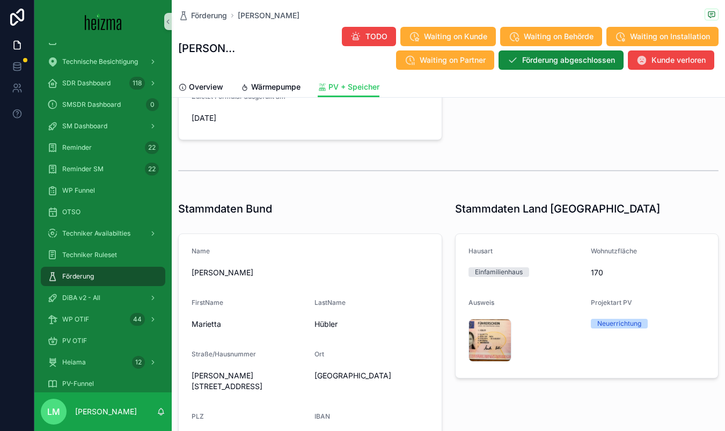
scroll to position [0, 0]
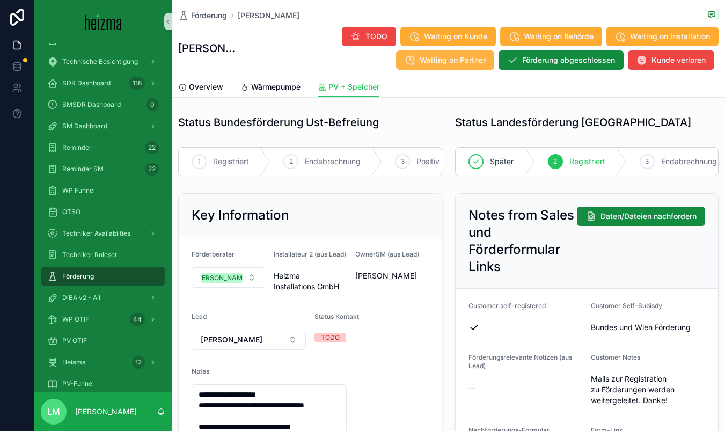
click at [485, 63] on button "Waiting on Partner" at bounding box center [445, 59] width 98 height 19
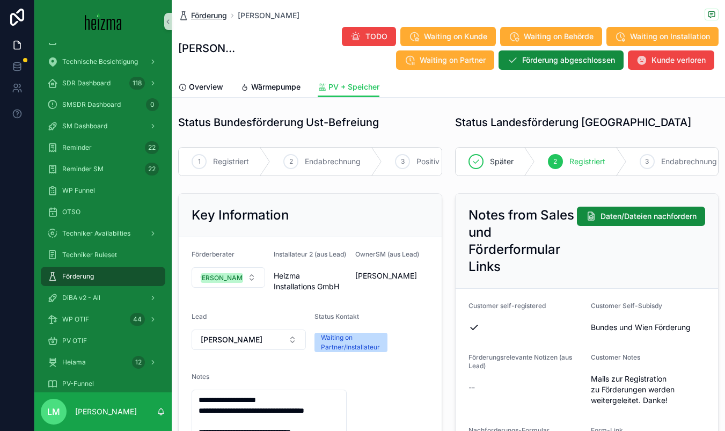
click at [213, 18] on span "Förderung" at bounding box center [209, 15] width 36 height 11
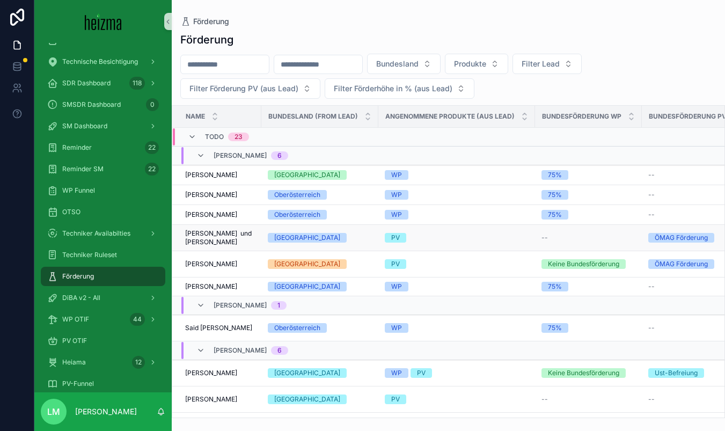
click at [218, 232] on span "[PERSON_NAME] und [PERSON_NAME]" at bounding box center [220, 237] width 70 height 17
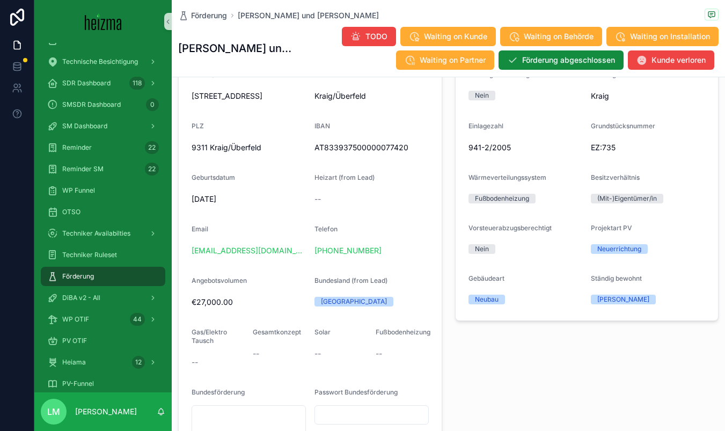
scroll to position [836, 0]
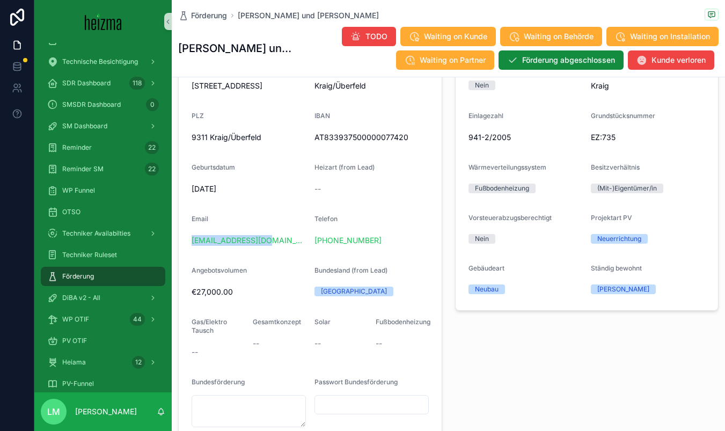
drag, startPoint x: 270, startPoint y: 249, endPoint x: 187, endPoint y: 249, distance: 83.7
click at [187, 249] on form "Name [PERSON_NAME] und [PERSON_NAME] FirstName Franz und Bärbl LastName [GEOGRA…" at bounding box center [310, 192] width 263 height 496
copy link "[EMAIL_ADDRESS][DOMAIN_NAME]"
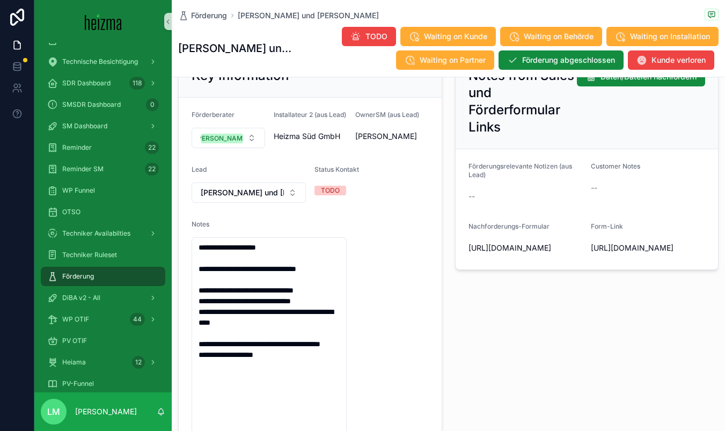
scroll to position [77, 0]
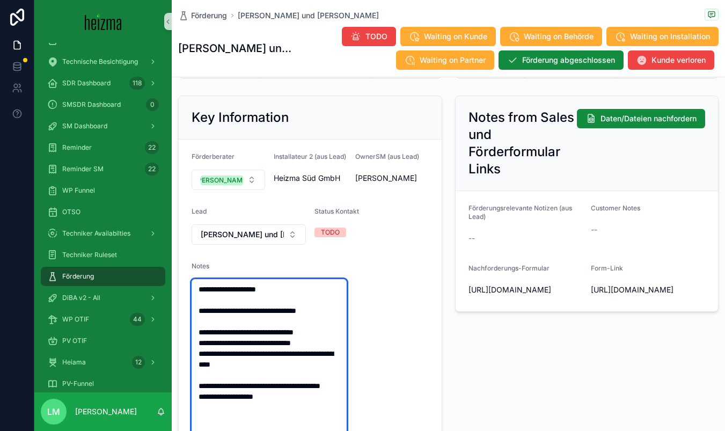
click at [297, 309] on textarea "**********" at bounding box center [269, 386] width 155 height 214
click at [304, 303] on textarea "**********" at bounding box center [269, 386] width 155 height 214
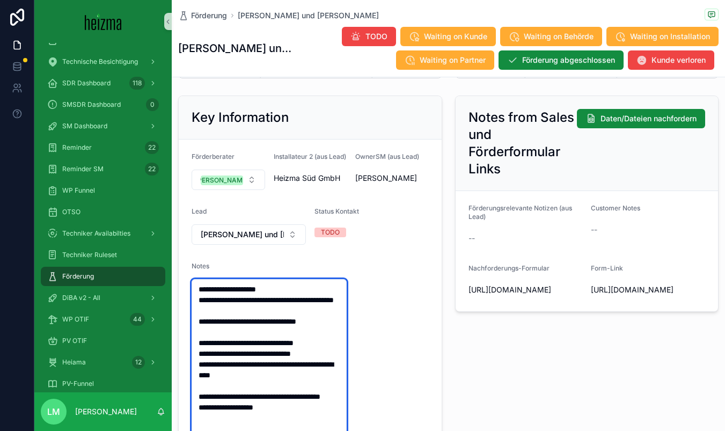
type textarea "**********"
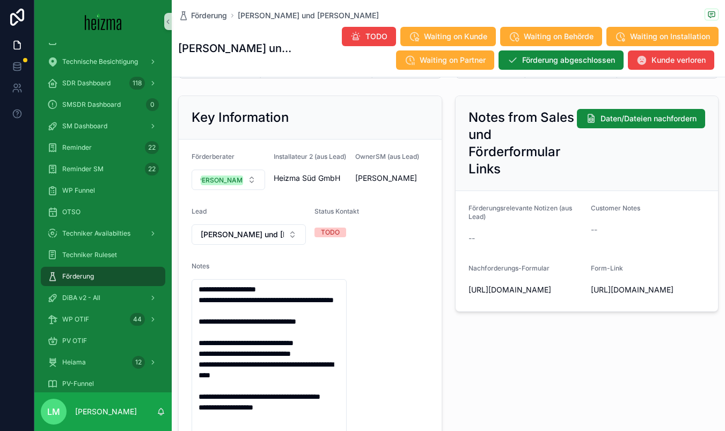
click at [460, 261] on form "Förderungsrelevante Notizen (aus Lead) -- Customer Notes -- Nachforderungs-Form…" at bounding box center [587, 251] width 263 height 120
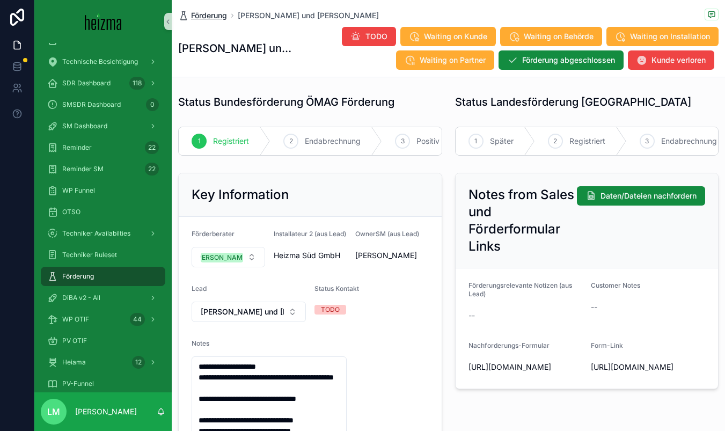
click at [208, 16] on span "Förderung" at bounding box center [209, 15] width 36 height 11
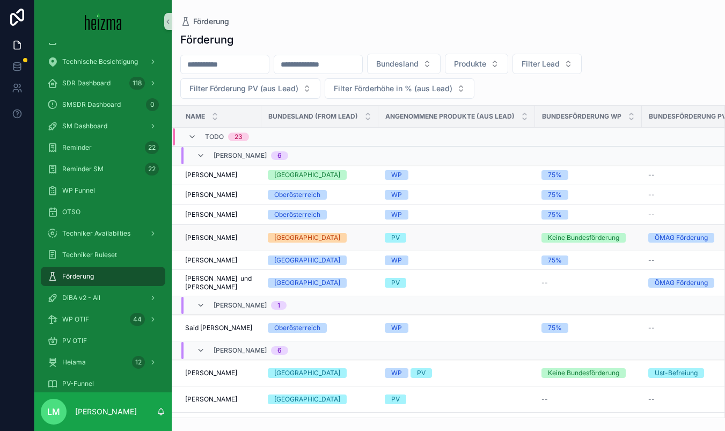
click at [208, 238] on span "[PERSON_NAME]" at bounding box center [211, 237] width 52 height 9
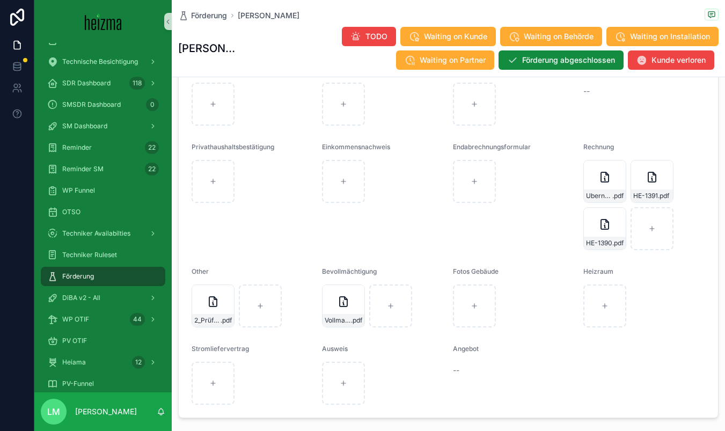
scroll to position [1296, 0]
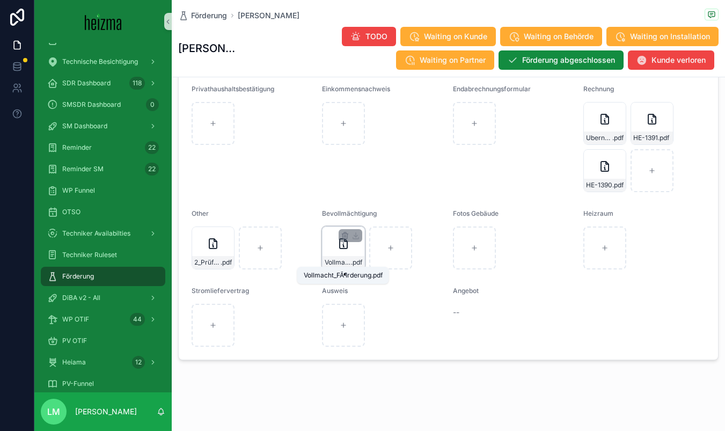
click at [352, 264] on span ".pdf" at bounding box center [356, 262] width 11 height 9
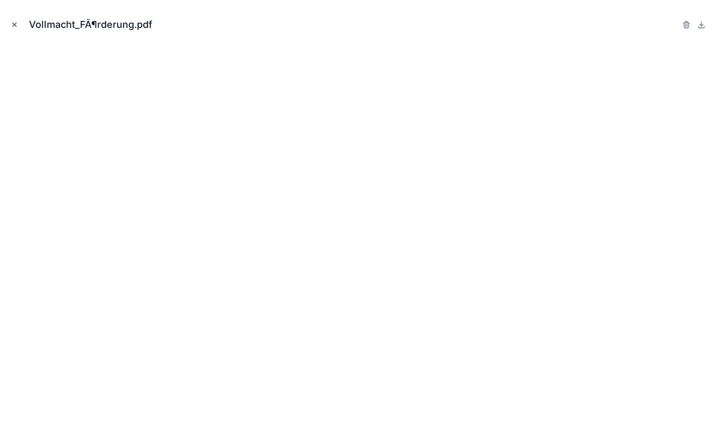
click at [14, 24] on icon "Close modal" at bounding box center [15, 25] width 8 height 8
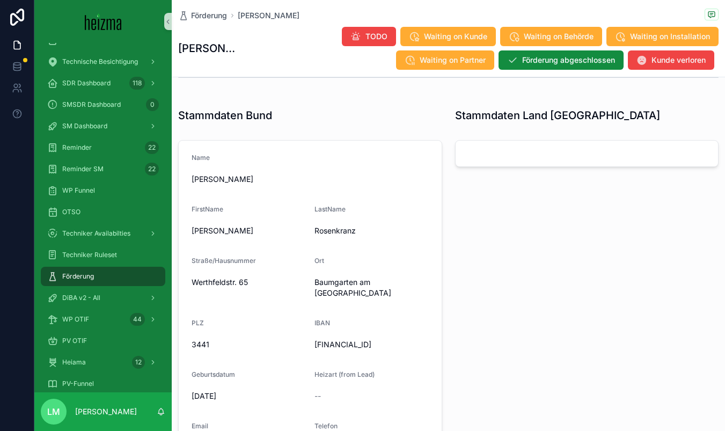
scroll to position [597, 0]
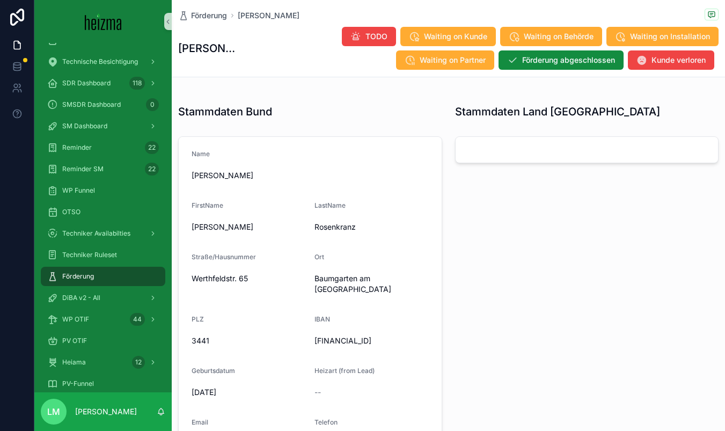
click at [358, 332] on div "[FINANCIAL_ID]" at bounding box center [371, 340] width 114 height 17
click at [358, 337] on span "[FINANCIAL_ID]" at bounding box center [371, 340] width 114 height 11
copy span "[FINANCIAL_ID]"
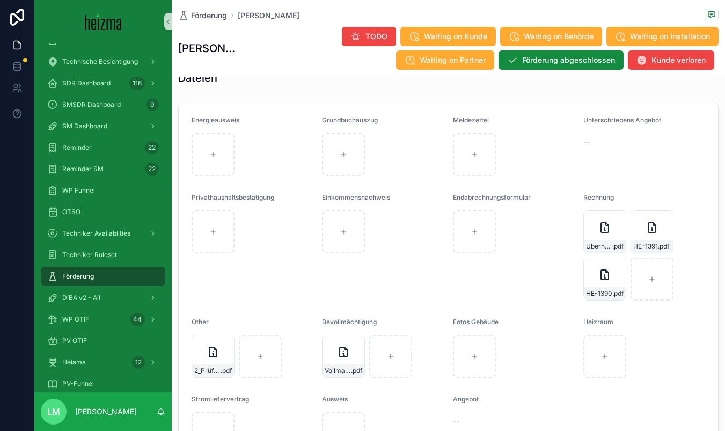
scroll to position [1213, 0]
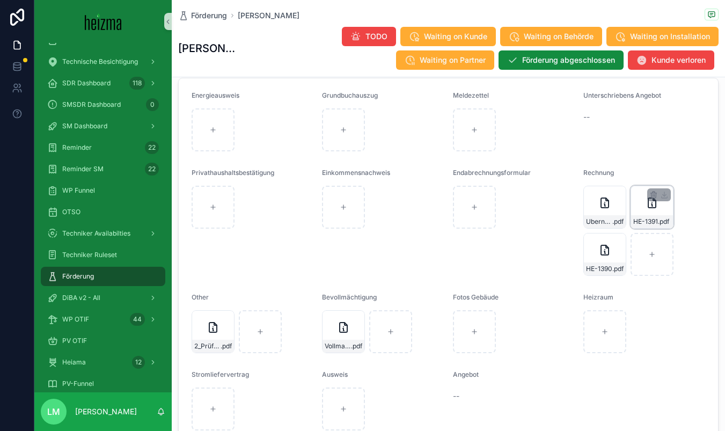
click at [596, 225] on div "HE-1391 .pdf" at bounding box center [652, 221] width 42 height 13
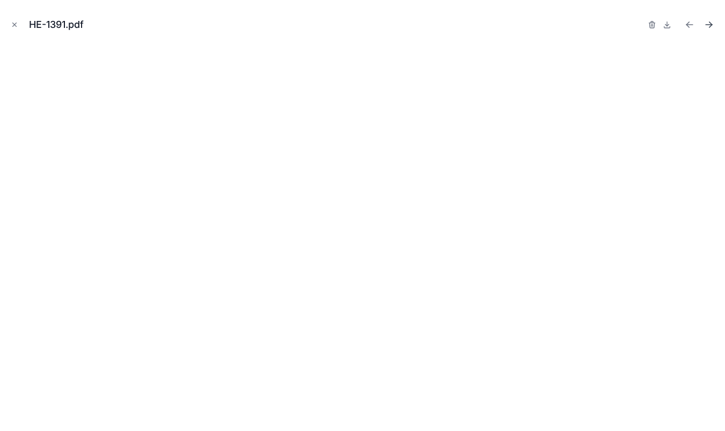
click at [596, 28] on icon "Next file" at bounding box center [708, 24] width 11 height 11
click at [18, 21] on icon "Close modal" at bounding box center [15, 25] width 8 height 8
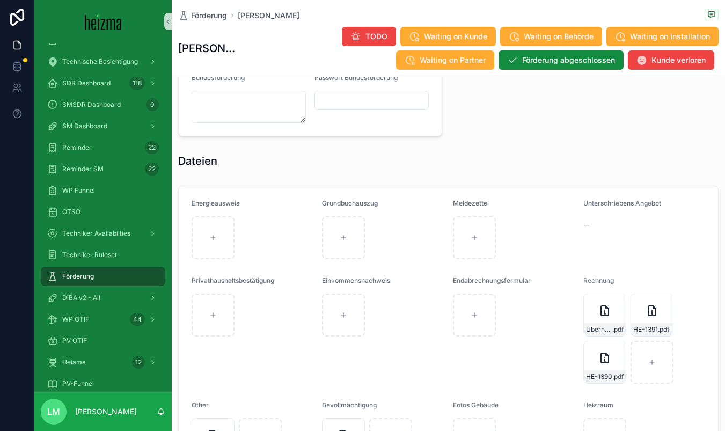
scroll to position [1216, 0]
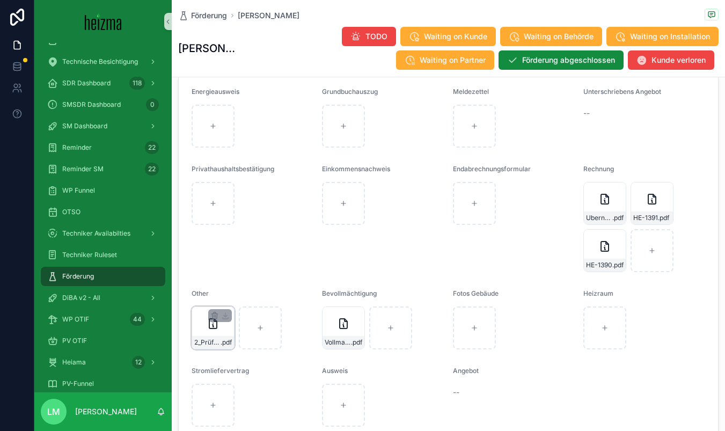
click at [213, 346] on div "2_Prüfbefund_PV-Rosenkranz .pdf" at bounding box center [213, 342] width 42 height 13
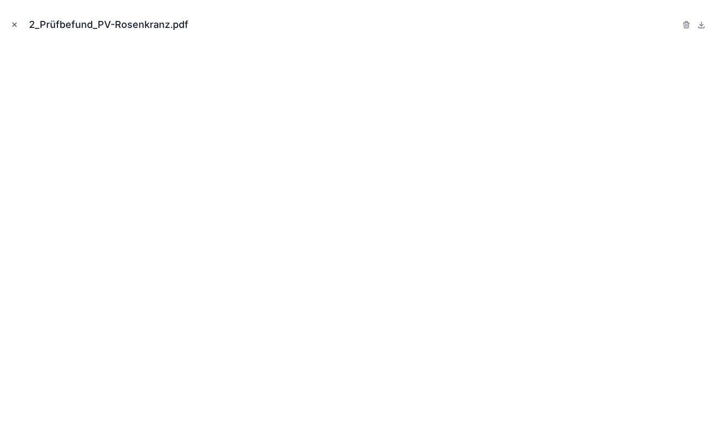
click at [15, 26] on icon "Close modal" at bounding box center [15, 25] width 8 height 8
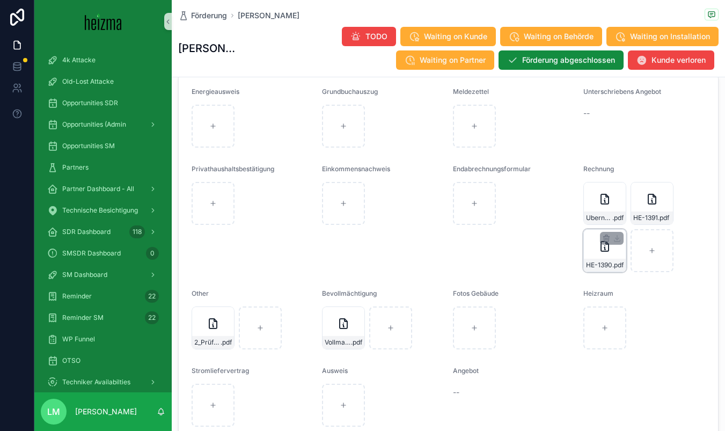
click at [596, 259] on div "HE-1390 .pdf" at bounding box center [605, 265] width 42 height 13
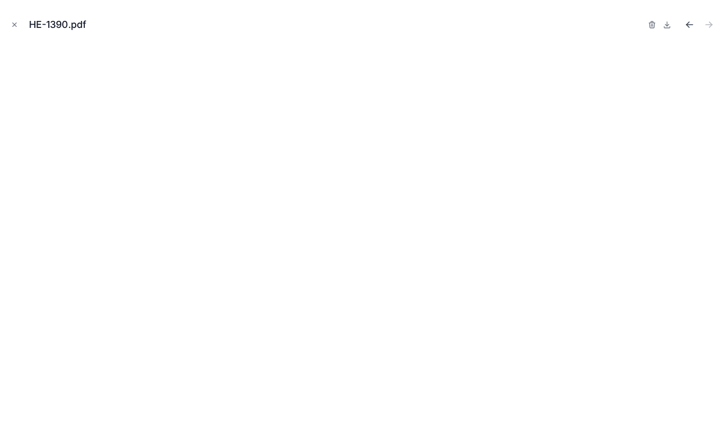
click at [596, 27] on icon "Previous file" at bounding box center [689, 24] width 11 height 11
click at [13, 27] on icon "Close modal" at bounding box center [15, 25] width 8 height 8
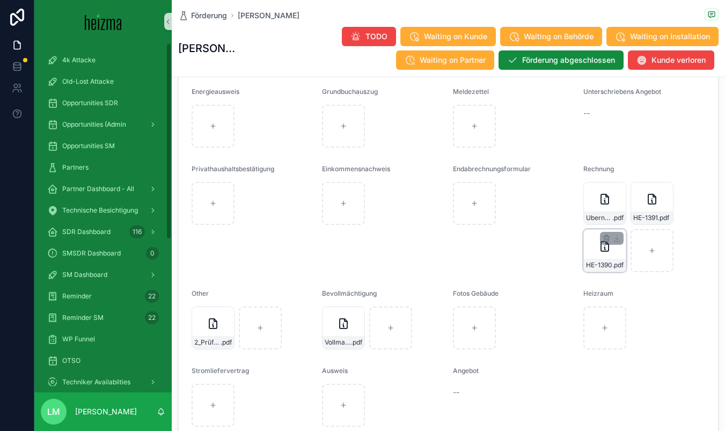
click at [596, 252] on div "HE-1390 .pdf" at bounding box center [604, 250] width 43 height 43
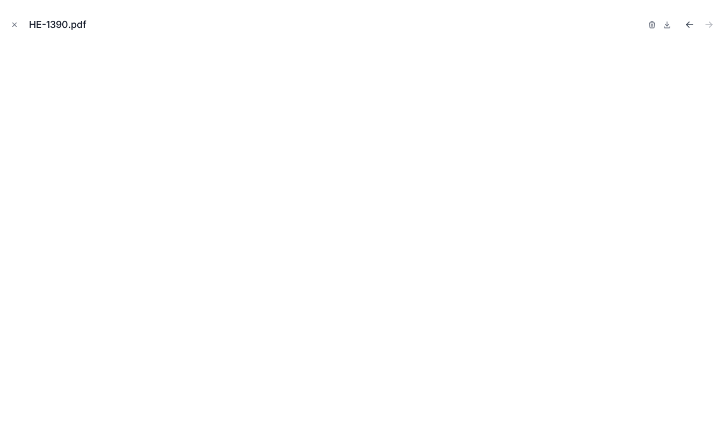
click at [596, 26] on icon "Previous file" at bounding box center [689, 24] width 11 height 11
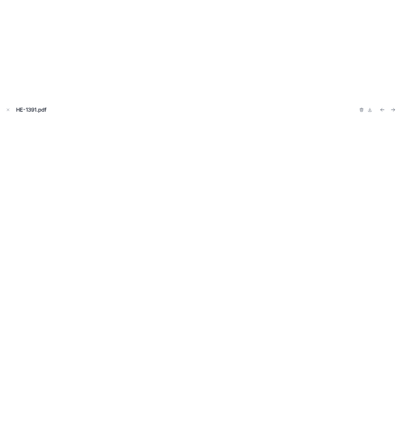
scroll to position [1795, 0]
click at [14, 23] on icon "Close modal" at bounding box center [15, 25] width 8 height 8
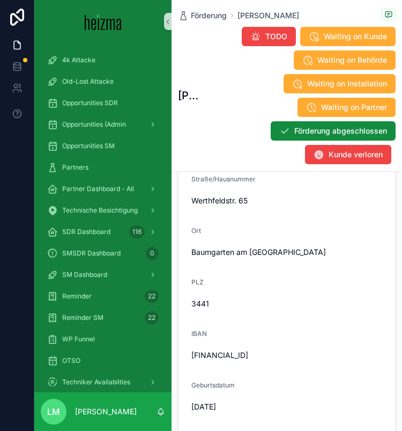
scroll to position [1456, 0]
click at [239, 342] on div "IBAN" at bounding box center [287, 335] width 191 height 13
click at [240, 360] on span "[FINANCIAL_ID]" at bounding box center [287, 354] width 191 height 11
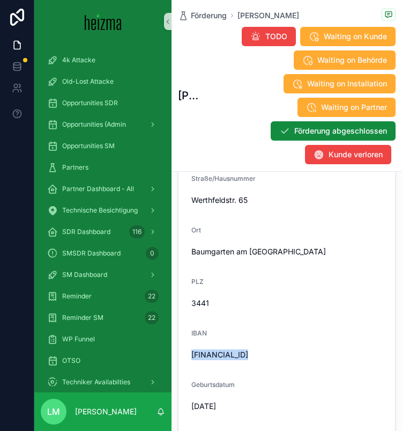
copy span "[FINANCIAL_ID]"
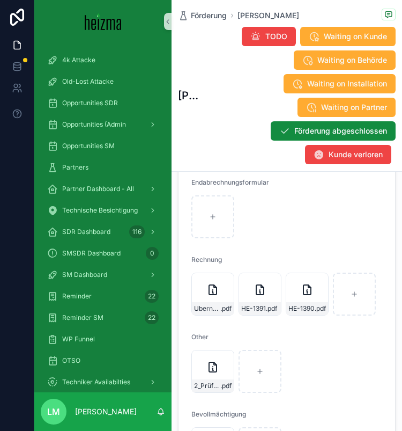
scroll to position [2842, 0]
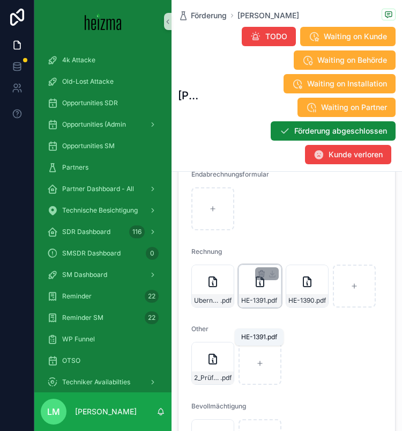
click at [261, 305] on span "HE-1391" at bounding box center [253, 300] width 25 height 9
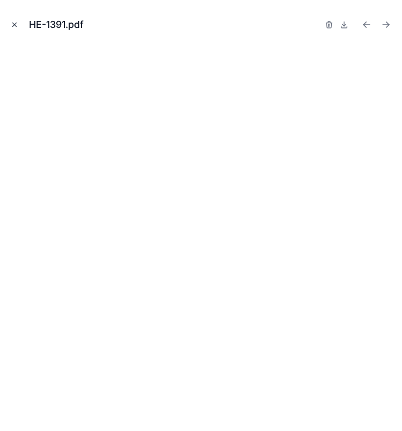
click at [9, 22] on button "Close modal" at bounding box center [15, 25] width 12 height 12
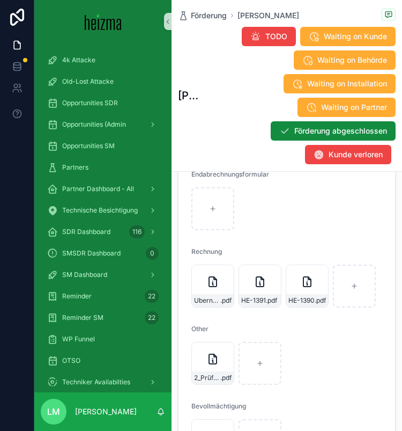
scroll to position [2852, 0]
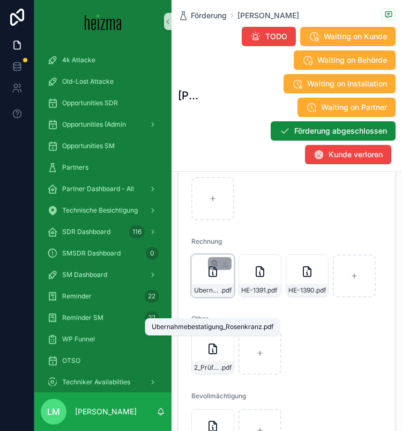
click at [209, 295] on span "Ubernahmebestatigung_Rosenkranz" at bounding box center [207, 290] width 26 height 9
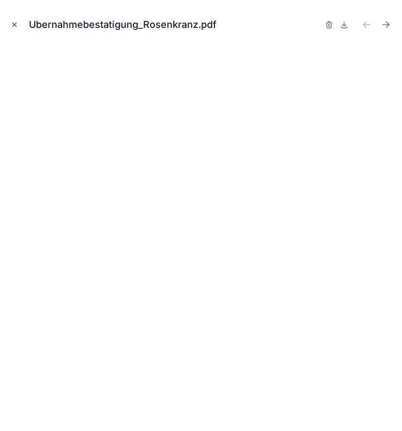
click at [11, 21] on icon "Close modal" at bounding box center [15, 25] width 8 height 8
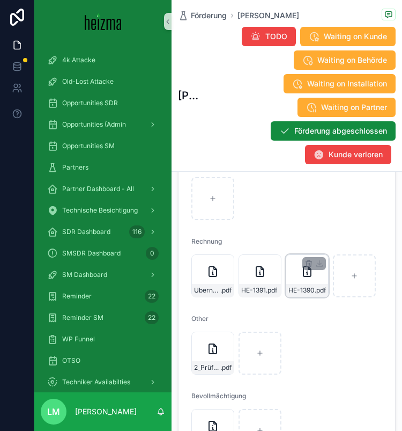
click at [303, 270] on div "scrollable content" at bounding box center [315, 263] width 24 height 13
click at [211, 297] on div "Ubernahmebestatigung_Rosenkranz .pdf" at bounding box center [213, 275] width 43 height 43
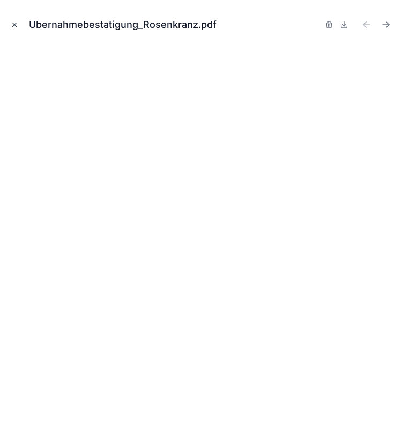
click at [19, 22] on button "Close modal" at bounding box center [15, 25] width 12 height 12
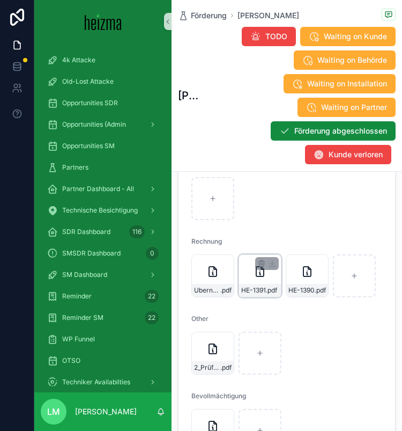
click at [260, 297] on div "HE-1391 .pdf" at bounding box center [260, 275] width 43 height 43
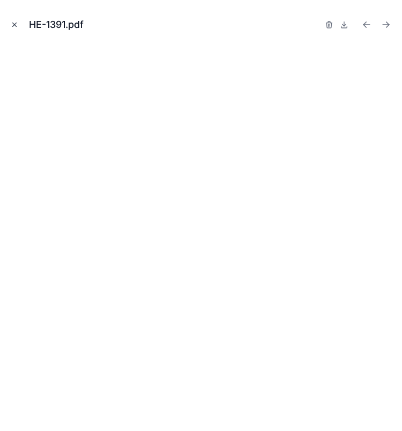
click at [17, 20] on button "Close modal" at bounding box center [15, 25] width 12 height 12
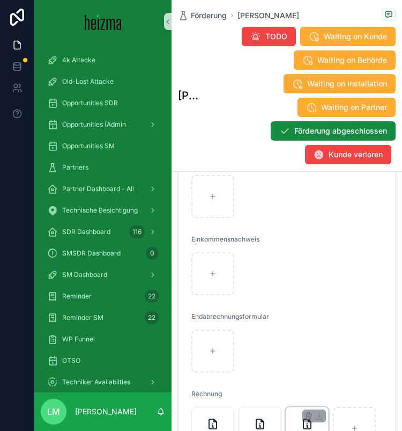
scroll to position [2908, 0]
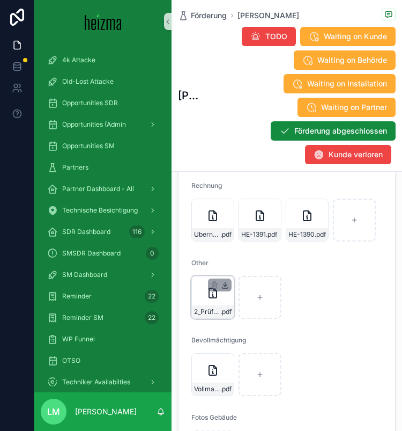
click at [224, 286] on icon "scrollable content" at bounding box center [226, 285] width 4 height 2
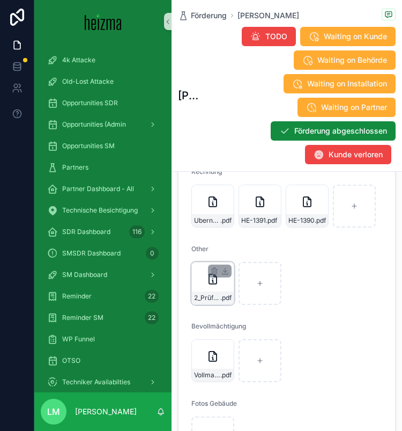
scroll to position [2919, 0]
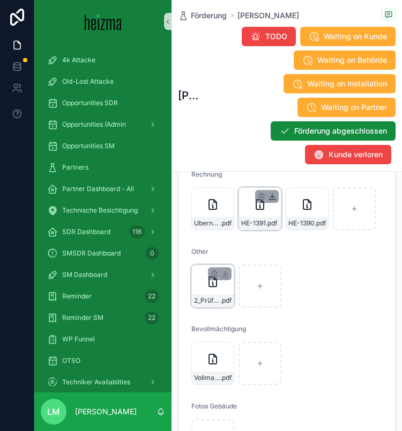
click at [271, 201] on icon "scrollable content" at bounding box center [272, 196] width 9 height 9
click at [268, 227] on span ".pdf" at bounding box center [271, 223] width 11 height 9
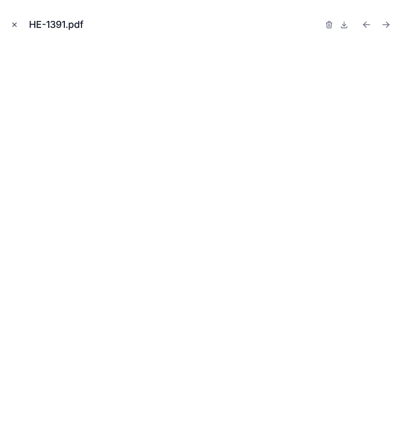
click at [12, 21] on icon "Close modal" at bounding box center [15, 25] width 8 height 8
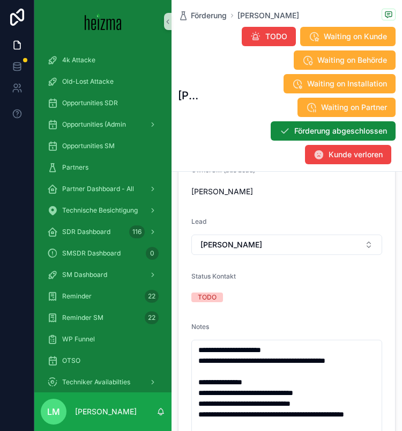
scroll to position [343, 0]
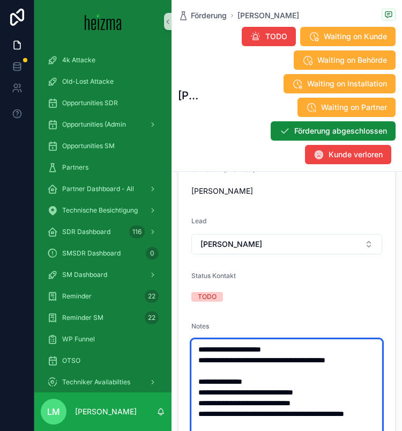
click at [246, 374] on textarea "**********" at bounding box center [287, 419] width 191 height 160
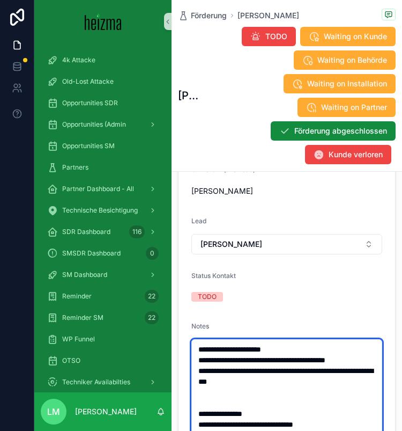
type textarea "**********"
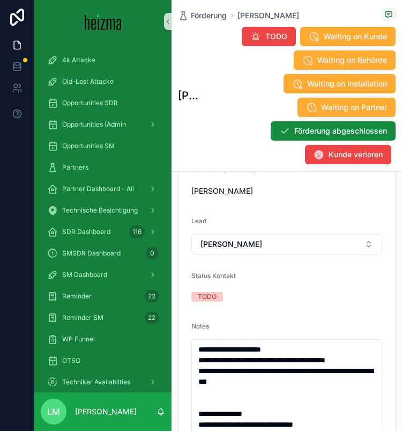
click at [315, 303] on div "TODO" at bounding box center [287, 297] width 191 height 16
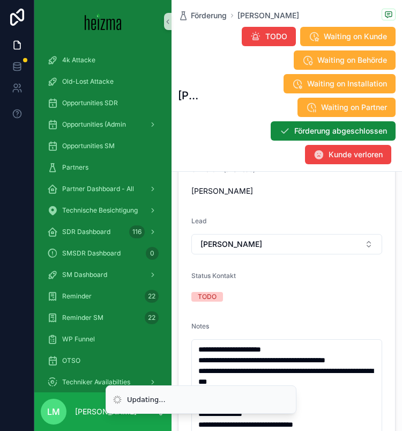
scroll to position [0, 0]
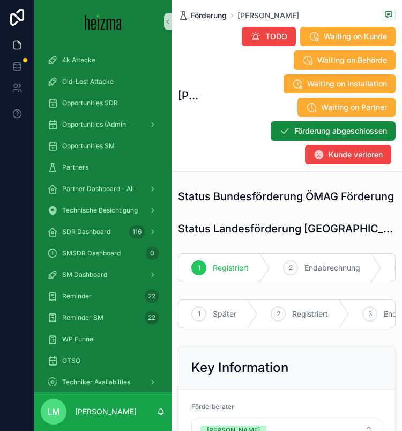
click at [201, 20] on span "Förderung" at bounding box center [209, 15] width 36 height 11
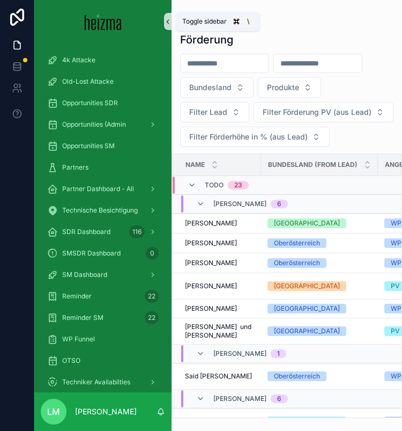
click at [169, 20] on icon "scrollable content" at bounding box center [168, 22] width 8 height 8
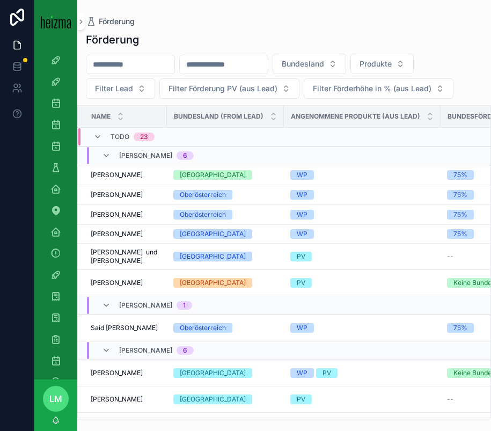
click at [128, 58] on input "scrollable content" at bounding box center [130, 64] width 88 height 15
type input "******"
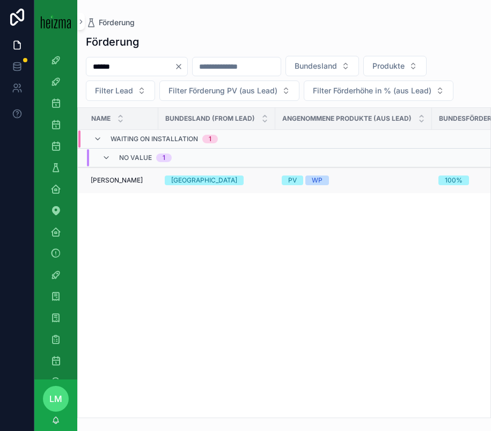
click at [132, 176] on span "[PERSON_NAME]" at bounding box center [117, 180] width 52 height 9
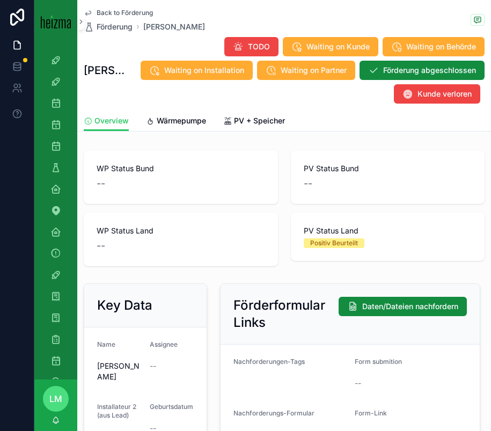
scroll to position [45, 0]
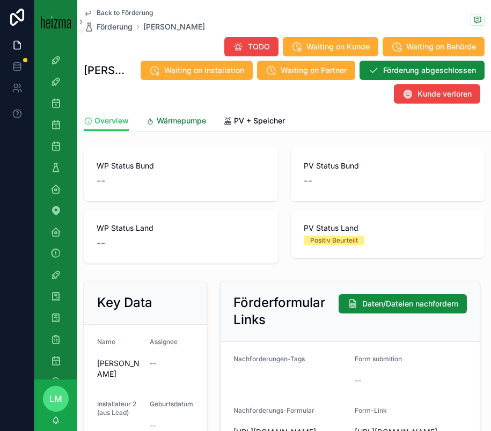
click at [186, 124] on span "Wärmepumpe" at bounding box center [181, 120] width 49 height 11
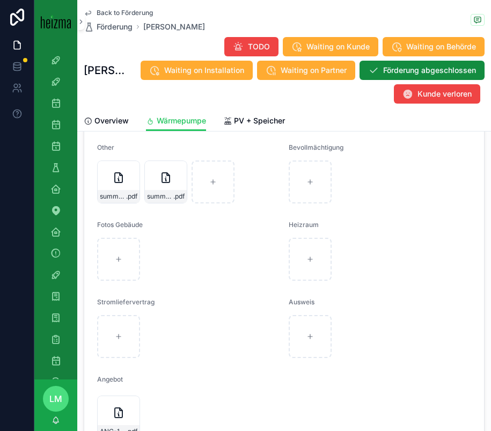
scroll to position [1940, 0]
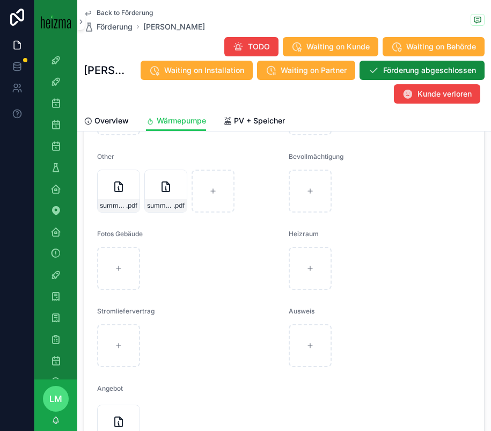
click at [112, 11] on span "Back to Förderung" at bounding box center [125, 13] width 56 height 9
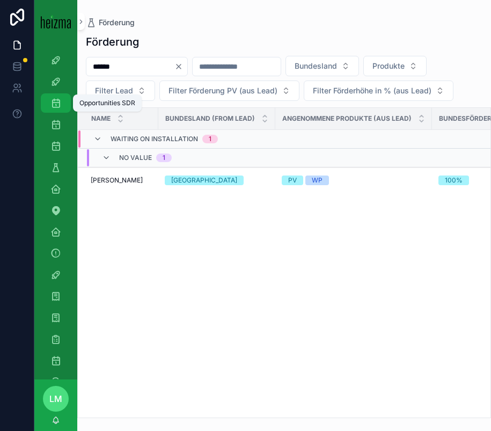
click at [53, 98] on icon "scrollable content" at bounding box center [55, 103] width 11 height 11
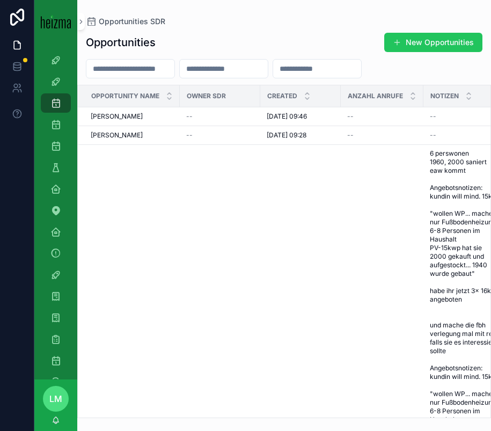
click at [120, 63] on input "scrollable content" at bounding box center [130, 68] width 88 height 15
type input "*"
type input "******"
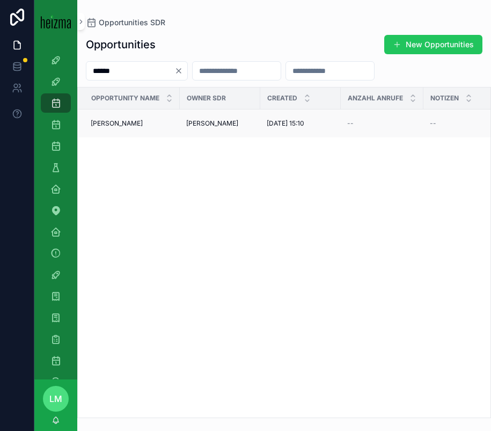
click at [128, 116] on td "[PERSON_NAME] [PERSON_NAME]" at bounding box center [129, 123] width 102 height 28
click at [130, 123] on span "[PERSON_NAME]" at bounding box center [117, 123] width 52 height 9
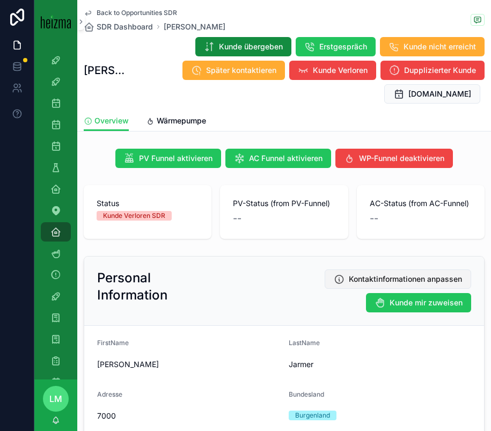
click at [379, 277] on span "Kontaktinformationen anpassen" at bounding box center [405, 279] width 113 height 11
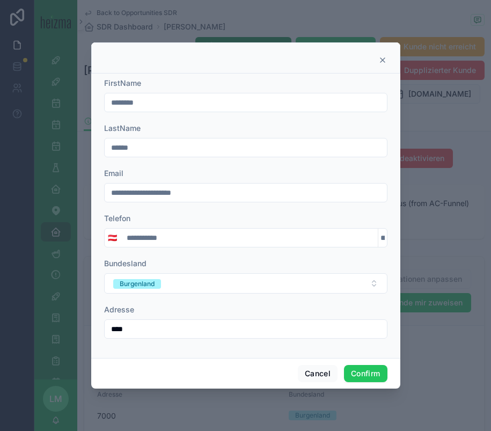
click at [211, 243] on input "**********" at bounding box center [249, 237] width 258 height 15
type input "**********"
click at [372, 377] on button "Confirm" at bounding box center [365, 373] width 43 height 17
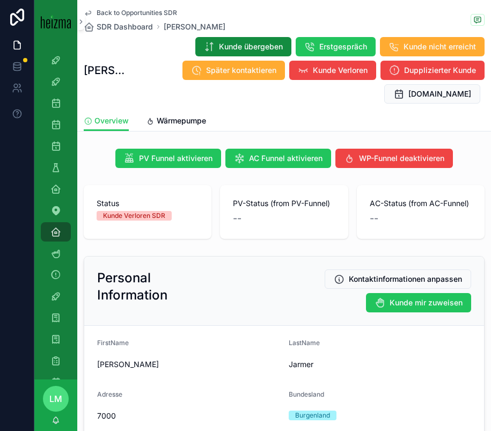
click at [0, 430] on nordpass-portal at bounding box center [0, 431] width 0 height 0
click at [162, 120] on span "Wärmepumpe" at bounding box center [181, 120] width 49 height 11
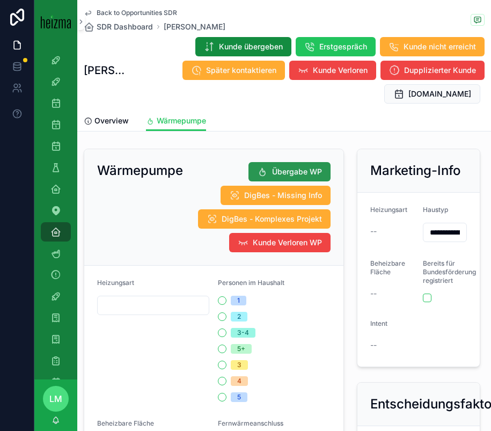
click at [281, 166] on span "Übergabe WP" at bounding box center [297, 171] width 50 height 11
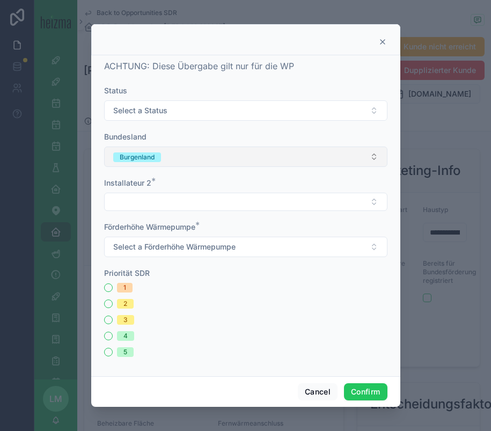
click at [196, 162] on button "Burgenland" at bounding box center [245, 156] width 283 height 20
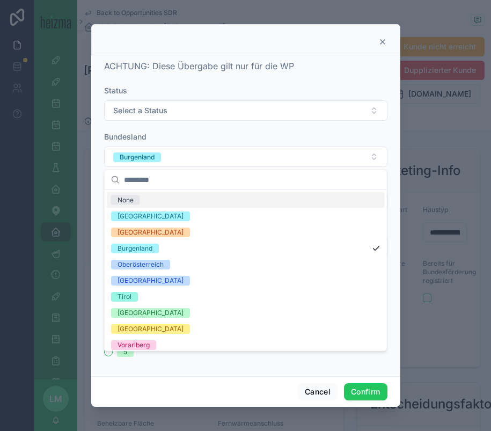
click at [193, 123] on form "Status Select a Status Bundesland [GEOGRAPHIC_DATA] Installateur 2 * Förderhöhe…" at bounding box center [245, 226] width 283 height 282
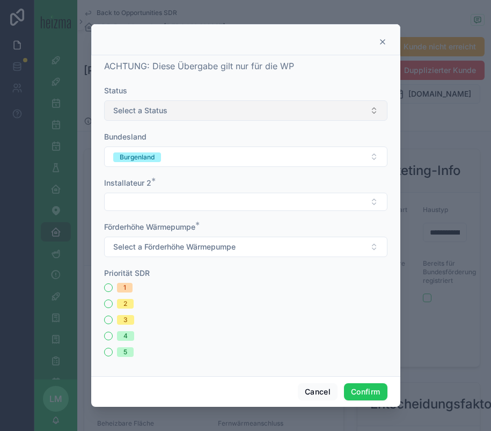
click at [192, 115] on button "Select a Status" at bounding box center [245, 110] width 283 height 20
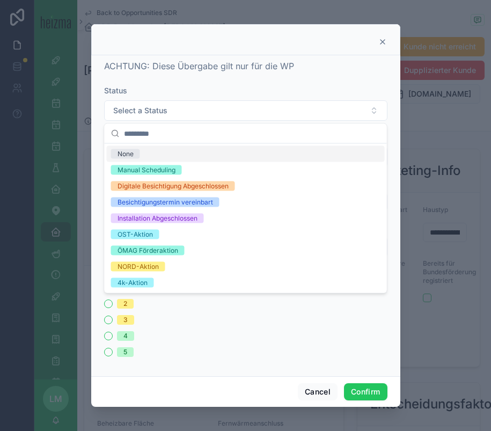
click at [385, 43] on icon at bounding box center [382, 42] width 9 height 9
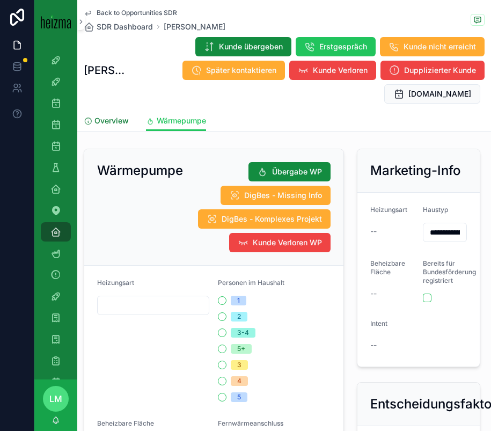
click at [118, 117] on span "Overview" at bounding box center [111, 120] width 34 height 11
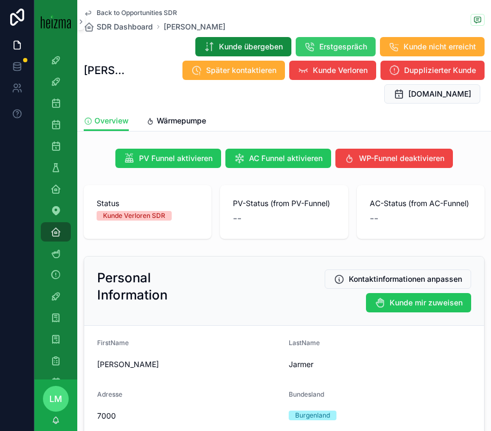
click at [335, 39] on button "Erstgespräch" at bounding box center [336, 46] width 80 height 19
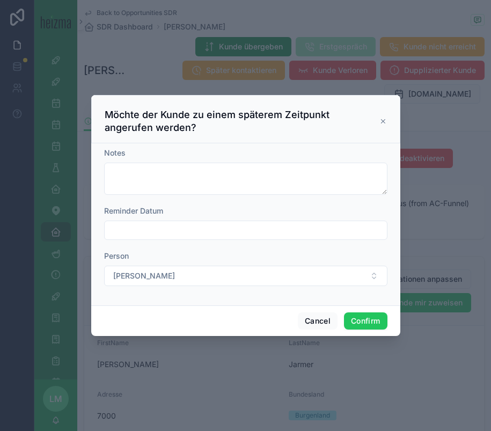
click at [379, 122] on icon at bounding box center [383, 121] width 8 height 9
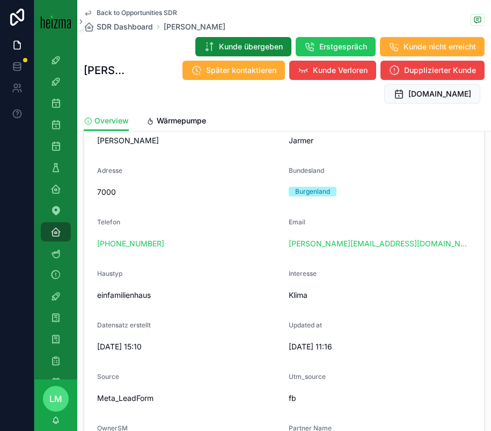
scroll to position [291, 0]
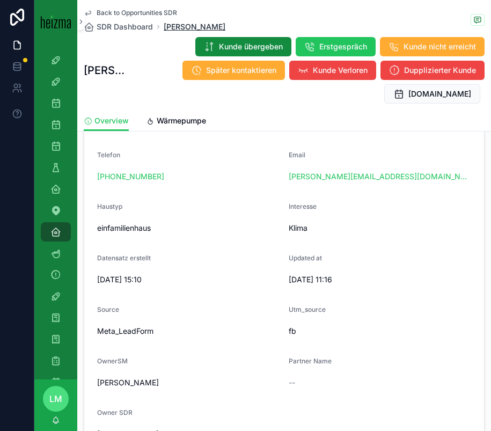
copy span "[PERSON_NAME]"
click at [137, 14] on span "Back to Opportunities SDR" at bounding box center [137, 13] width 80 height 9
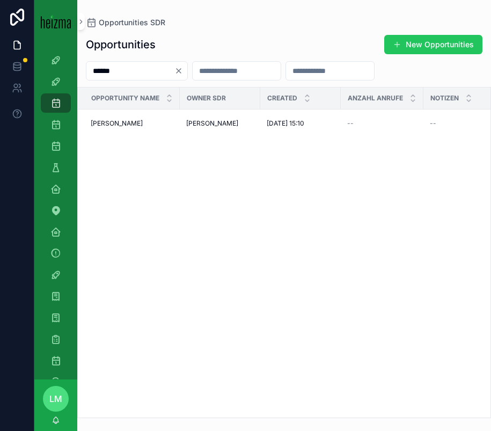
click at [141, 70] on input "******" at bounding box center [130, 70] width 88 height 15
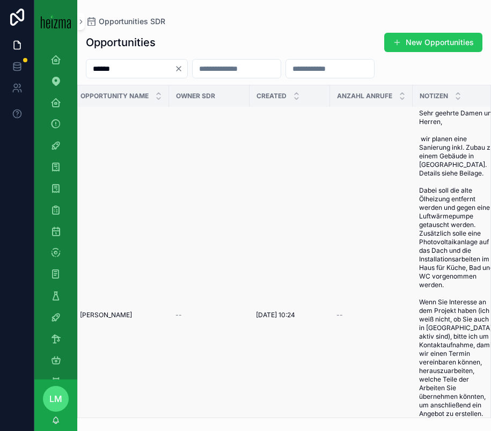
scroll to position [3, 0]
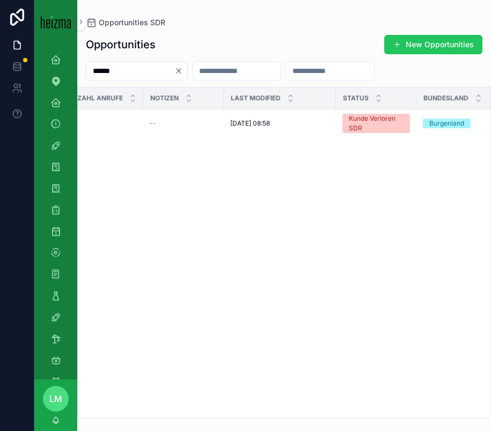
scroll to position [0, 448]
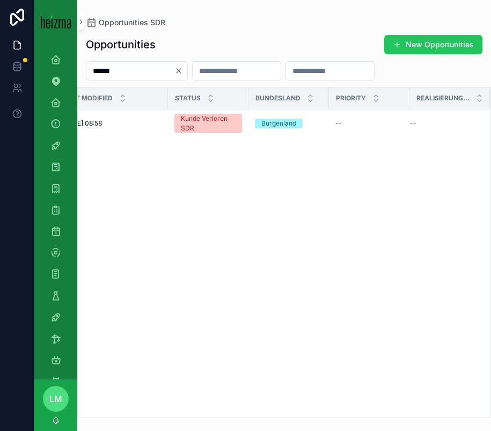
type input "******"
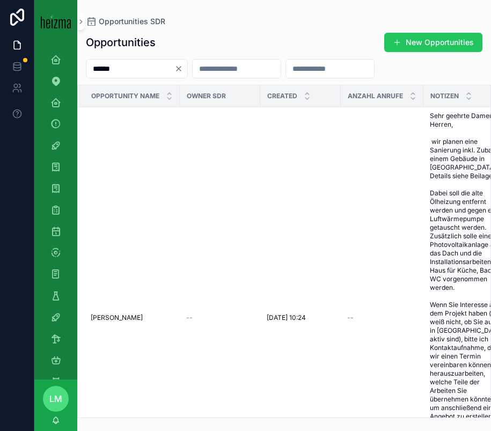
click at [183, 71] on icon "Clear" at bounding box center [178, 68] width 9 height 9
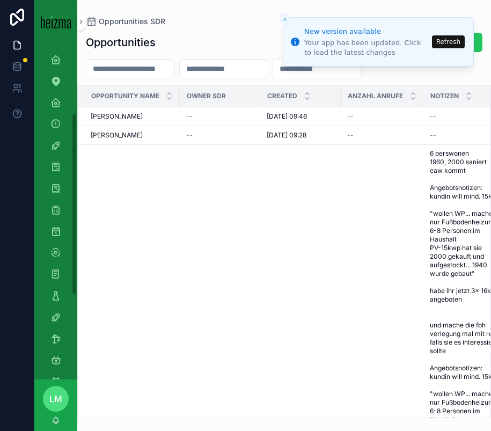
click at [127, 69] on input "scrollable content" at bounding box center [130, 68] width 88 height 15
type input "*"
type input "******"
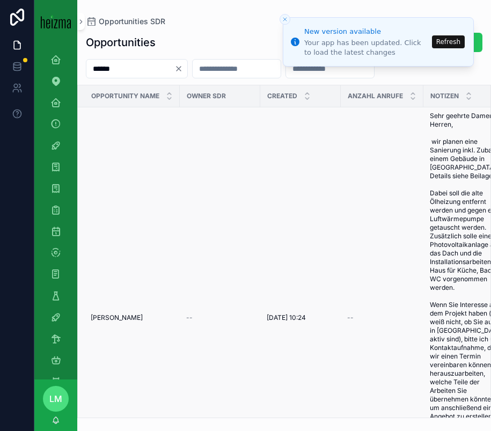
click at [128, 322] on span "[PERSON_NAME]" at bounding box center [117, 317] width 52 height 9
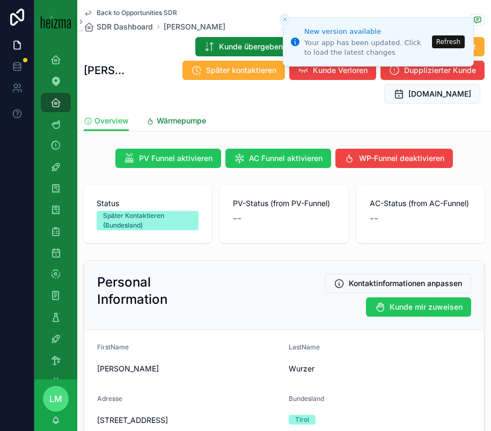
click at [172, 119] on span "Wärmepumpe" at bounding box center [181, 120] width 49 height 11
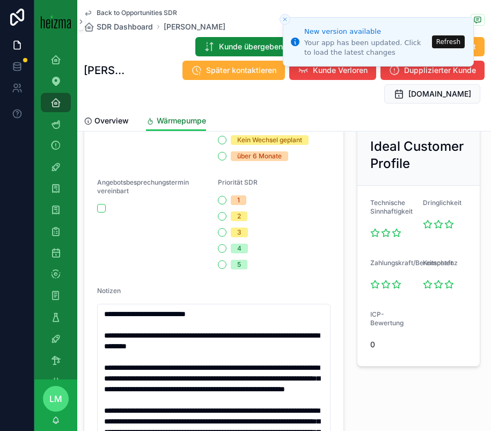
scroll to position [951, 0]
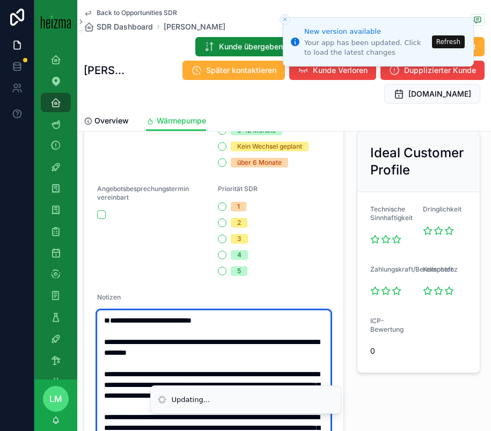
paste textarea "**********"
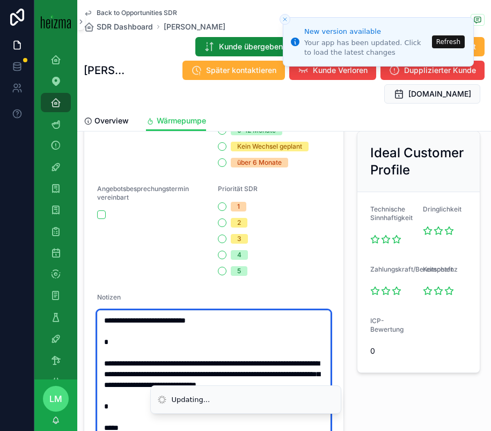
scroll to position [1006, 0]
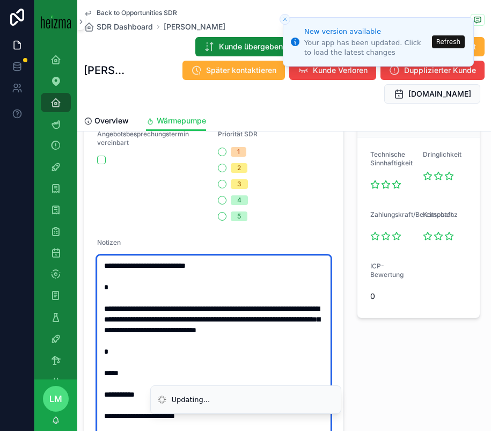
click at [116, 296] on textarea "scrollable content" at bounding box center [213, 421] width 233 height 332
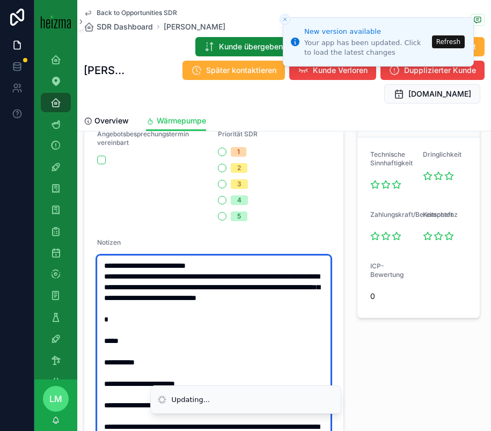
click at [149, 397] on textarea "scrollable content" at bounding box center [213, 421] width 233 height 332
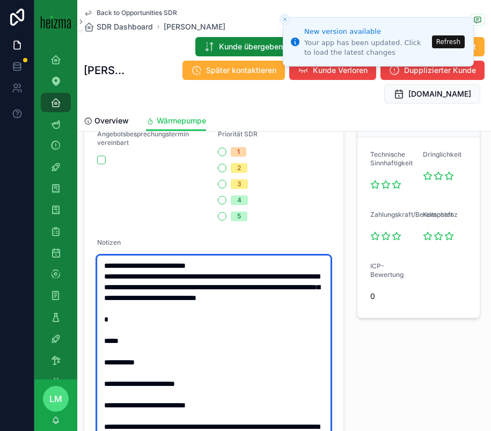
drag, startPoint x: 107, startPoint y: 357, endPoint x: 187, endPoint y: 391, distance: 86.6
click at [187, 391] on textarea "scrollable content" at bounding box center [213, 421] width 233 height 332
drag, startPoint x: 201, startPoint y: 395, endPoint x: 103, endPoint y: 324, distance: 121.4
click at [103, 324] on textarea "scrollable content" at bounding box center [213, 421] width 233 height 332
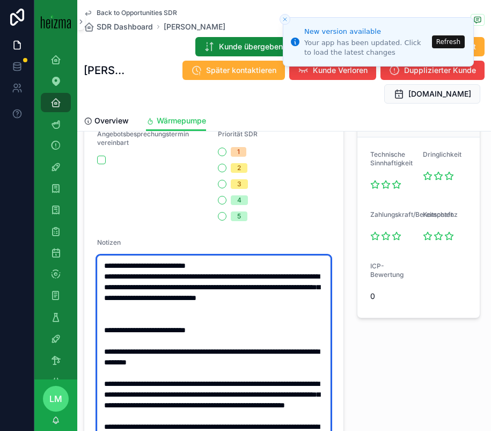
click at [105, 265] on textarea "**********" at bounding box center [213, 421] width 233 height 332
drag, startPoint x: 143, startPoint y: 278, endPoint x: 221, endPoint y: 260, distance: 79.8
click at [221, 260] on textarea "scrollable content" at bounding box center [213, 421] width 233 height 332
click at [241, 319] on textarea "**********" at bounding box center [213, 421] width 233 height 332
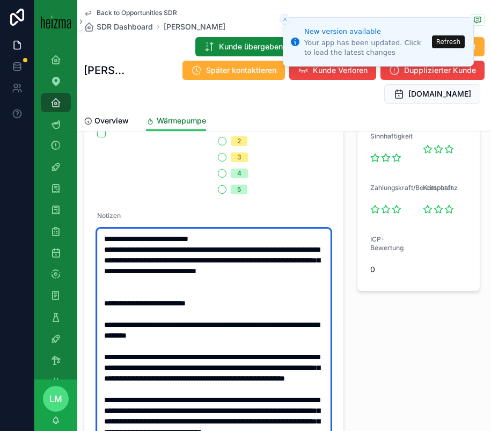
scroll to position [800, 0]
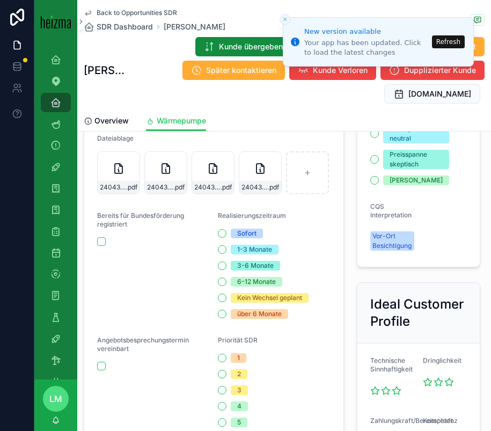
type textarea "**********"
click at [161, 10] on span "Back to Opportunities SDR" at bounding box center [137, 13] width 80 height 9
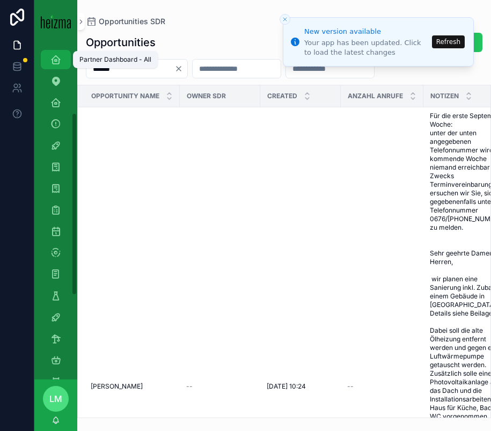
click at [58, 62] on icon "scrollable content" at bounding box center [55, 59] width 11 height 11
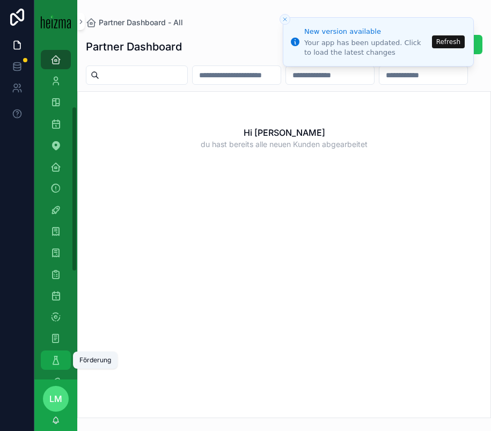
drag, startPoint x: 58, startPoint y: 365, endPoint x: 58, endPoint y: 344, distance: 20.9
click at [58, 365] on div "Förderung" at bounding box center [55, 359] width 17 height 17
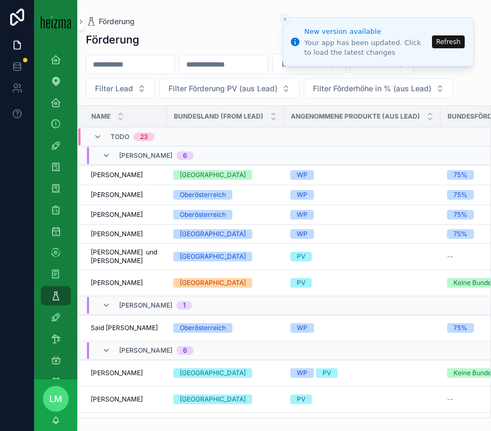
click at [119, 77] on div "Bundesland Produkte Filter Lead Filter Förderung PV (aus Lead) Filter Förderhöh…" at bounding box center [284, 76] width 414 height 45
click at [119, 71] on input "scrollable content" at bounding box center [130, 64] width 88 height 15
type input "******"
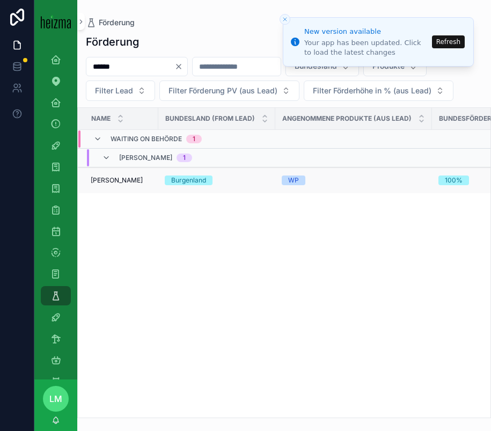
click at [137, 175] on td "[PERSON_NAME] [PERSON_NAME]" at bounding box center [118, 180] width 80 height 26
click at [122, 180] on span "[PERSON_NAME]" at bounding box center [117, 180] width 52 height 9
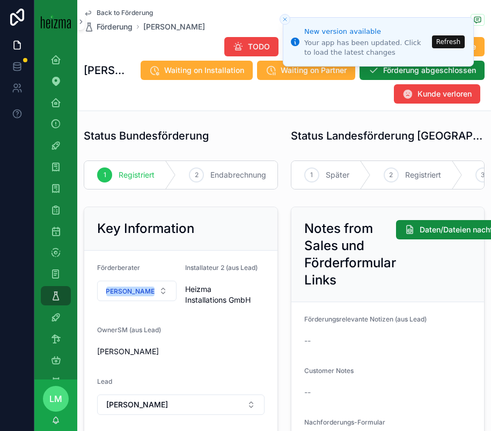
click at [444, 45] on button "Refresh" at bounding box center [448, 41] width 33 height 13
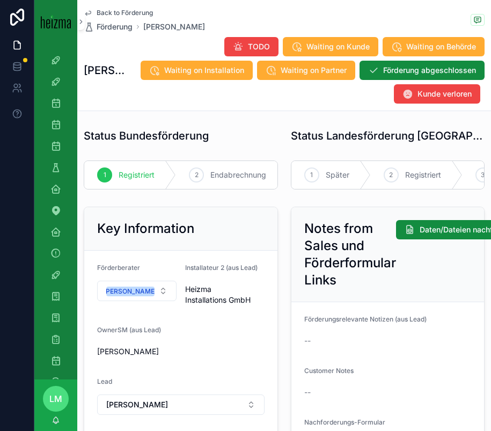
scroll to position [0, 218]
click at [238, 175] on span "Ausbezahlt" at bounding box center [236, 175] width 40 height 11
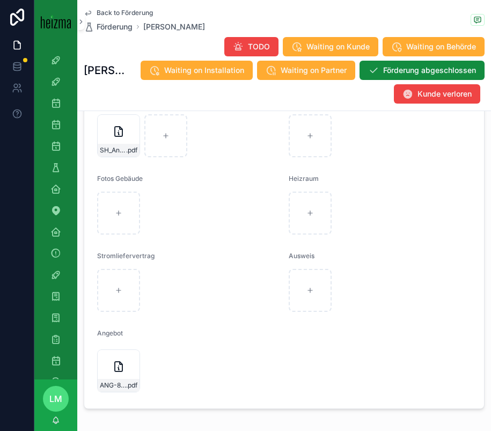
scroll to position [1973, 0]
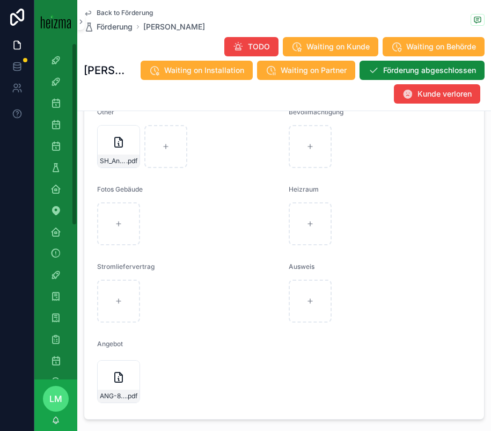
click at [128, 10] on span "Back to Förderung" at bounding box center [125, 13] width 56 height 9
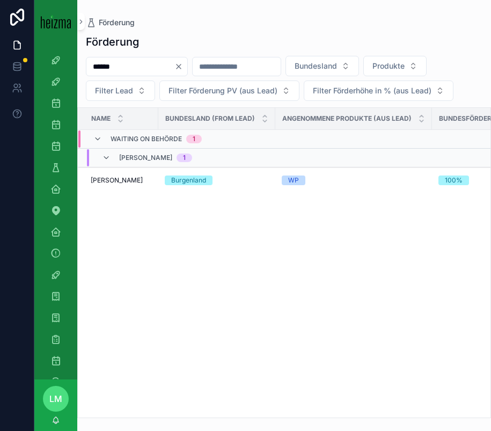
click at [141, 65] on input "******" at bounding box center [130, 66] width 88 height 15
type input "*******"
click at [118, 175] on td "Artur Wistuba Artur Wistuba" at bounding box center [118, 180] width 80 height 26
click at [119, 182] on span "Artur Wistuba" at bounding box center [117, 180] width 52 height 9
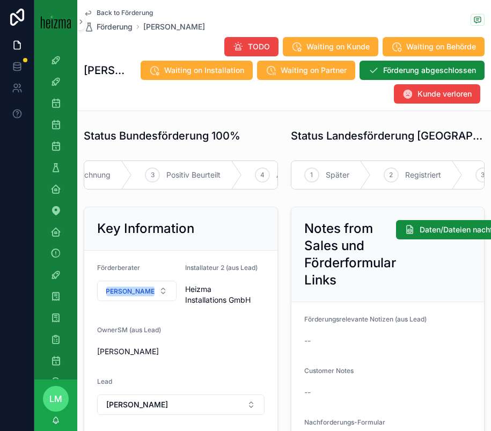
scroll to position [0, 218]
click at [223, 175] on span "Ausbezahlt" at bounding box center [236, 175] width 40 height 11
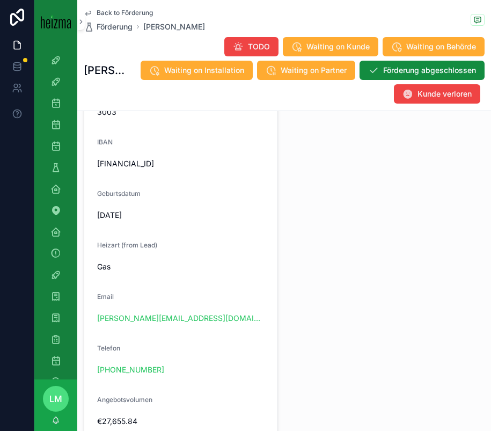
scroll to position [1060, 0]
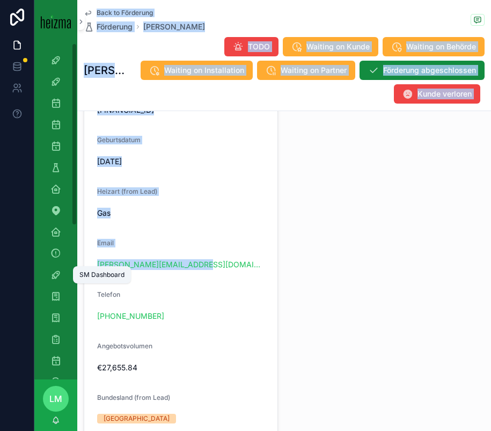
drag, startPoint x: 224, startPoint y: 267, endPoint x: 63, endPoint y: 263, distance: 161.0
click at [62, 263] on div "4k Attacke Old-Lost Attacke Opportunities SDR Opportunities (Admin Opportunitie…" at bounding box center [262, 215] width 457 height 431
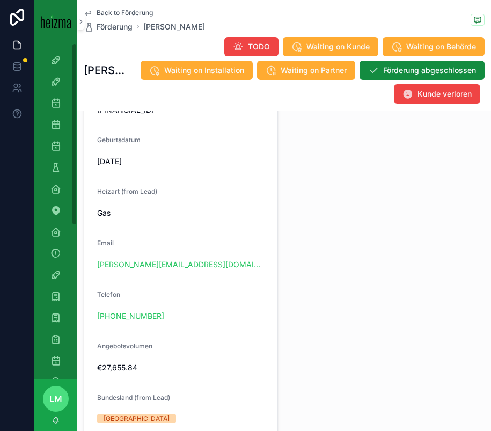
click at [240, 265] on div "Artur.wistuba@hotmail.com" at bounding box center [180, 264] width 167 height 11
drag, startPoint x: 238, startPoint y: 265, endPoint x: 98, endPoint y: 265, distance: 140.6
click at [98, 265] on div "Artur.wistuba@hotmail.com" at bounding box center [180, 264] width 167 height 11
copy link "Artur.wistuba@hotmail.com"
